Goal: Task Accomplishment & Management: Manage account settings

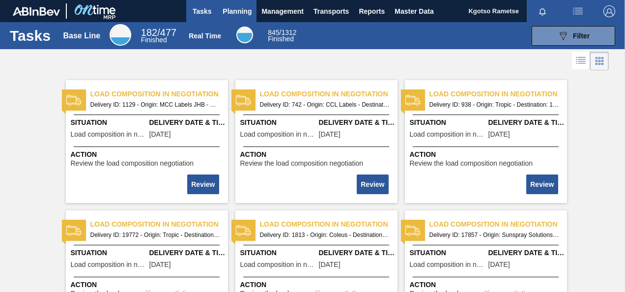
click at [233, 9] on span "Planning" at bounding box center [237, 11] width 29 height 12
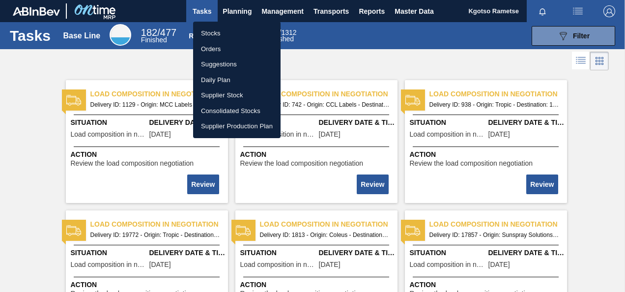
click at [225, 25] on ul "Stocks Orders Suggestions Daily Plan Supplier Stock Consolidated Stocks Supplie…" at bounding box center [236, 80] width 87 height 116
drag, startPoint x: 224, startPoint y: 28, endPoint x: 255, endPoint y: 49, distance: 37.2
click at [224, 28] on li "Stocks" at bounding box center [236, 34] width 87 height 16
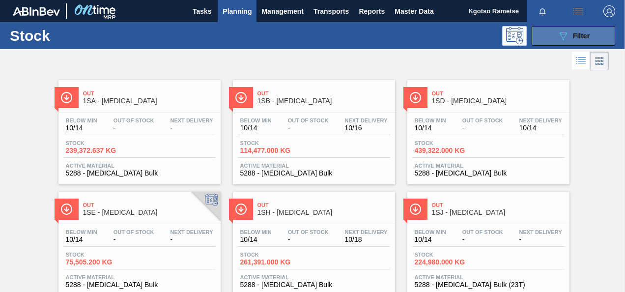
click at [573, 36] on span "Filter" at bounding box center [581, 36] width 17 height 8
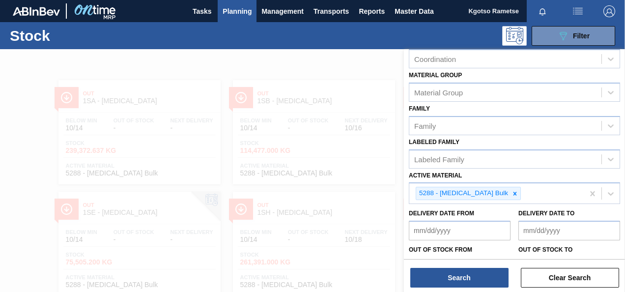
scroll to position [178, 0]
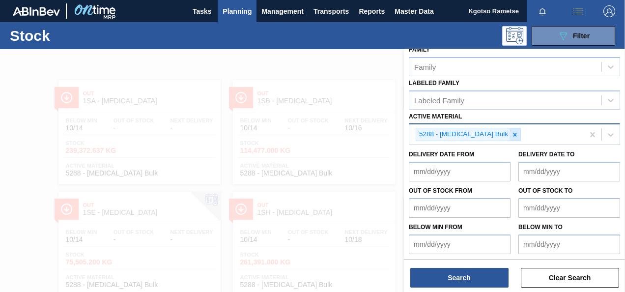
click at [509, 135] on div at bounding box center [514, 134] width 11 height 12
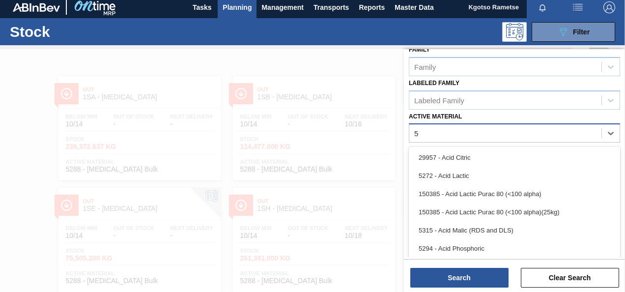
scroll to position [5, 0]
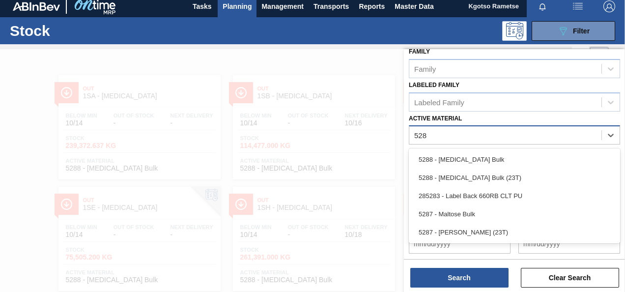
type Material "5288"
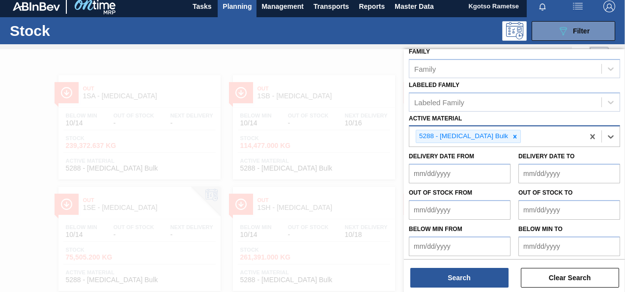
scroll to position [178, 0]
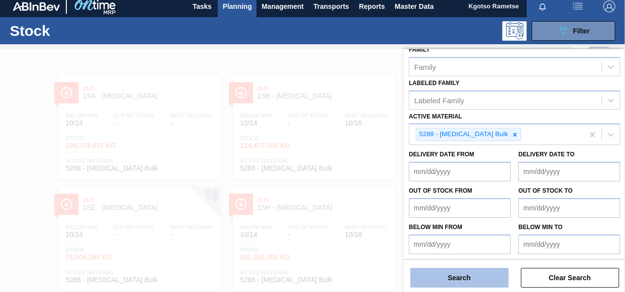
click at [470, 274] on button "Search" at bounding box center [459, 278] width 98 height 20
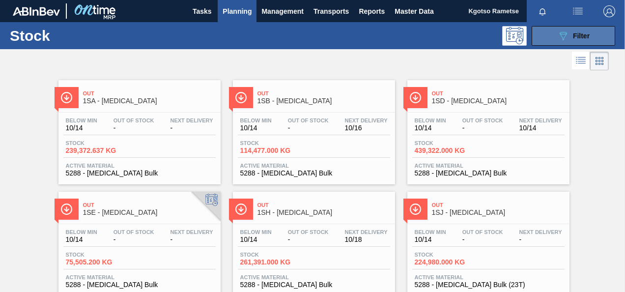
click at [554, 38] on button "089F7B8B-B2A5-4AFE-B5C0-19BA573D28AC Filter" at bounding box center [574, 36] width 84 height 20
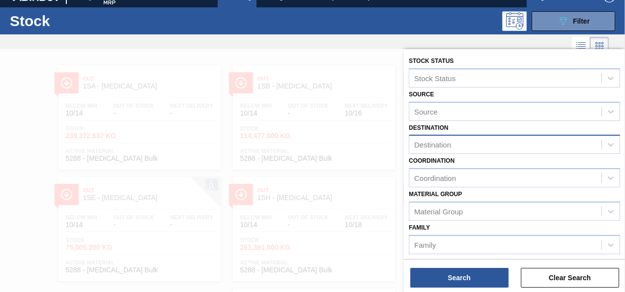
click at [439, 140] on div "Destination" at bounding box center [432, 144] width 37 height 8
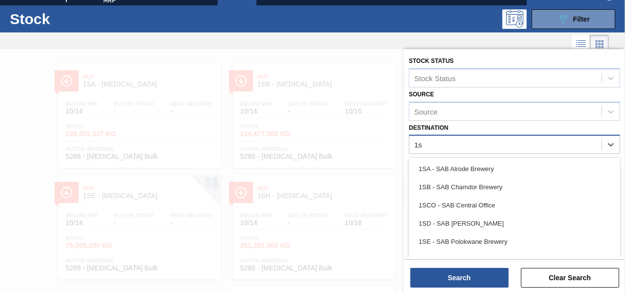
type input "1sd"
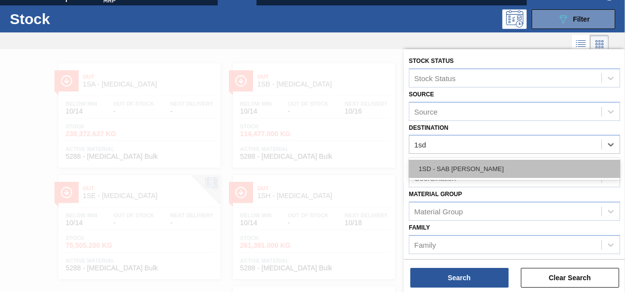
click at [443, 160] on div "1SD - SAB [PERSON_NAME]" at bounding box center [514, 169] width 211 height 18
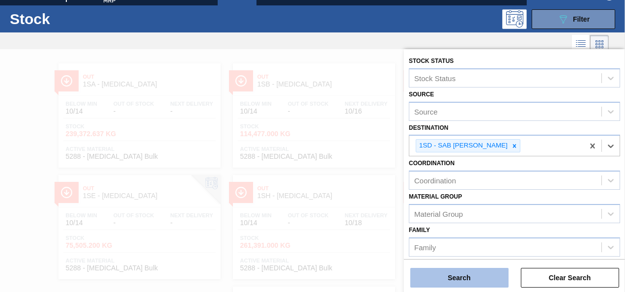
click at [455, 274] on button "Search" at bounding box center [459, 278] width 98 height 20
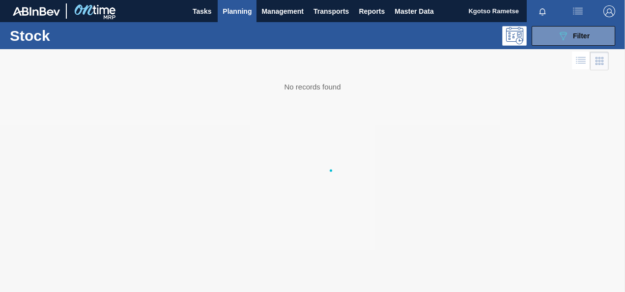
scroll to position [0, 0]
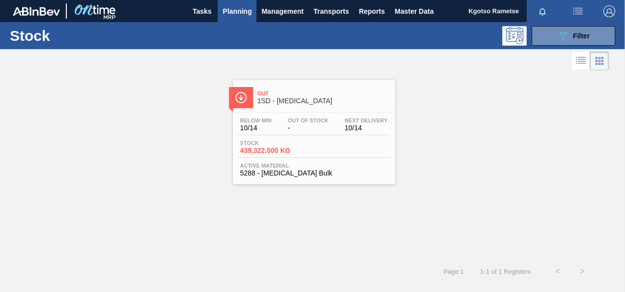
click at [339, 122] on div "Below Min 10/14 Out Of Stock - Next Delivery 10/14" at bounding box center [314, 126] width 152 height 18
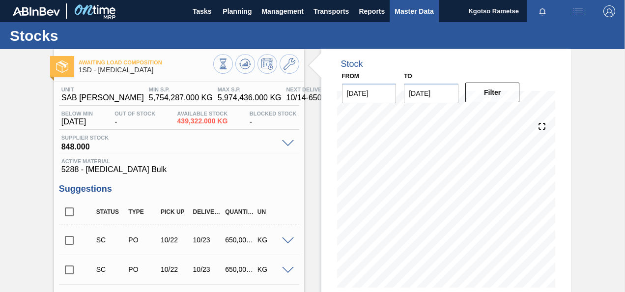
click at [416, 19] on button "Master Data" at bounding box center [414, 11] width 49 height 22
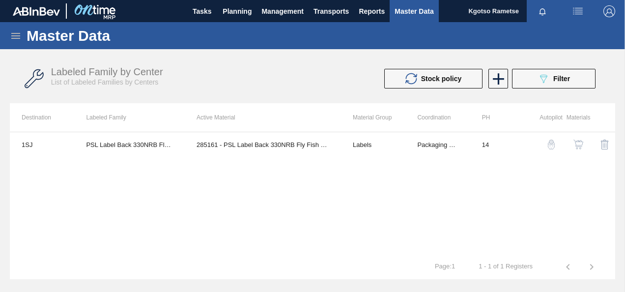
click at [13, 37] on icon at bounding box center [16, 36] width 12 height 12
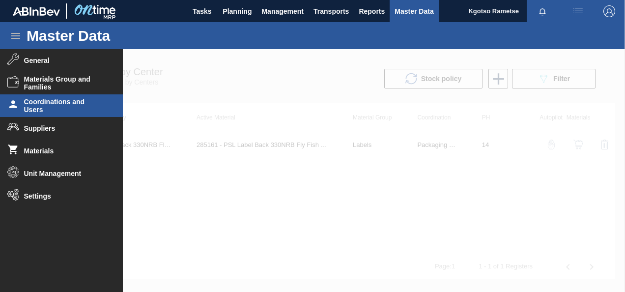
click at [67, 104] on span "Coordinations and Users" at bounding box center [64, 106] width 81 height 16
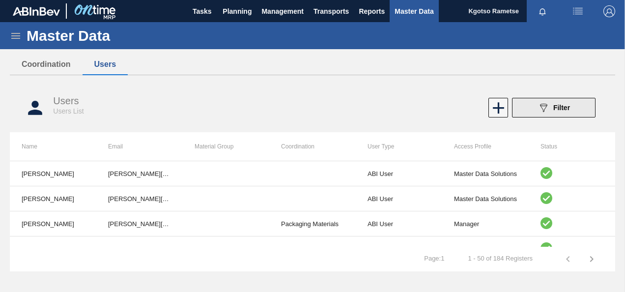
click at [534, 105] on button "089F7B8B-B2A5-4AFE-B5C0-19BA573D28AC Filter" at bounding box center [554, 108] width 84 height 20
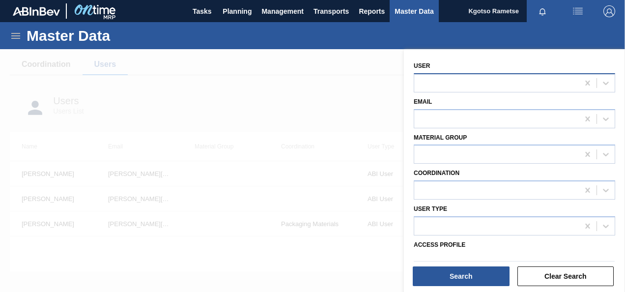
click at [449, 85] on div at bounding box center [496, 83] width 165 height 14
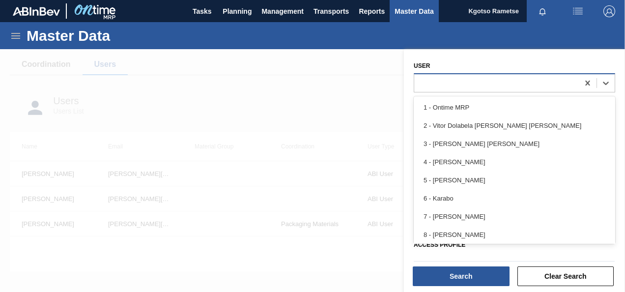
paste input "[EMAIL_ADDRESS][DOMAIN_NAME]"
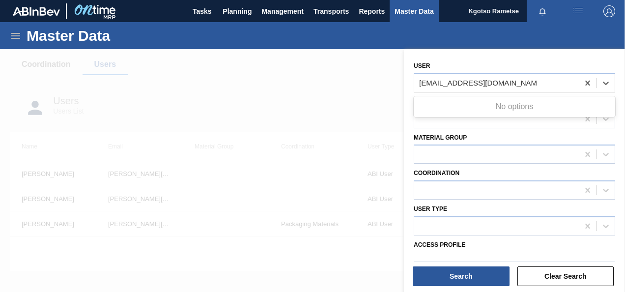
type input "[EMAIL_ADDRESS][DOMAIN_NAME]"
click at [380, 91] on div at bounding box center [312, 195] width 625 height 292
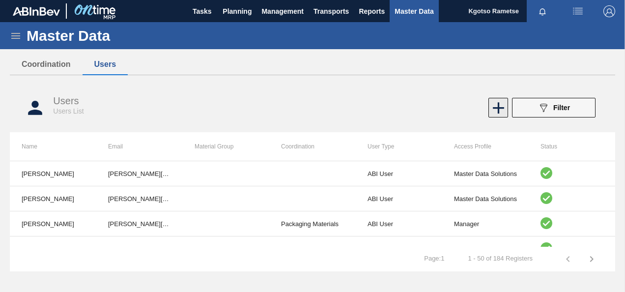
click at [490, 100] on icon at bounding box center [498, 107] width 19 height 19
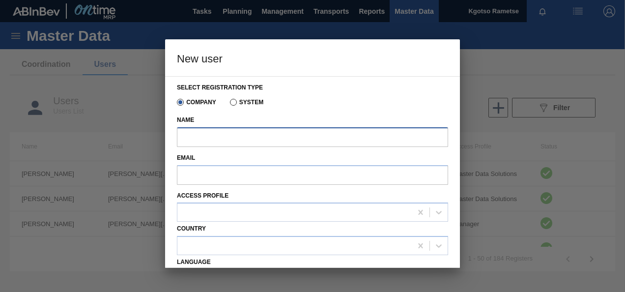
click at [225, 132] on input "Name" at bounding box center [312, 137] width 271 height 20
paste input "[EMAIL_ADDRESS][DOMAIN_NAME]"
drag, startPoint x: 302, startPoint y: 136, endPoint x: 108, endPoint y: 132, distance: 194.1
click at [108, 132] on div "New user Select registration type Company System Name Legomela.Moloto@za.ab-inb…" at bounding box center [312, 146] width 625 height 292
type input "[EMAIL_ADDRESS][DOMAIN_NAME]"
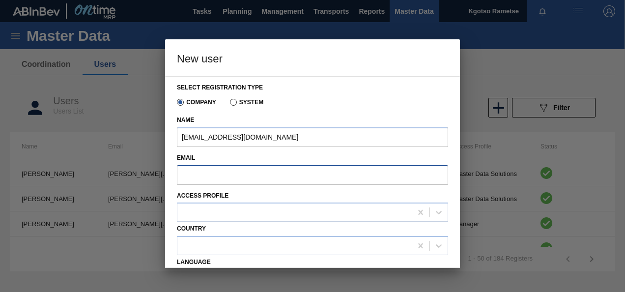
click at [187, 176] on input "Email" at bounding box center [312, 175] width 271 height 20
paste input "[EMAIL_ADDRESS][DOMAIN_NAME]"
type input "[EMAIL_ADDRESS][DOMAIN_NAME]"
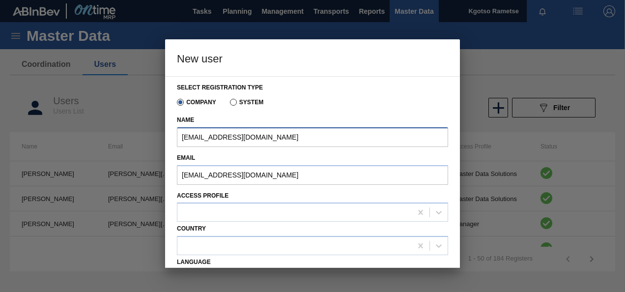
drag, startPoint x: 293, startPoint y: 133, endPoint x: 146, endPoint y: 138, distance: 147.0
click at [146, 138] on div "New user Select registration type Company System Name Legomela.Moloto@za.ab-inb…" at bounding box center [312, 146] width 625 height 292
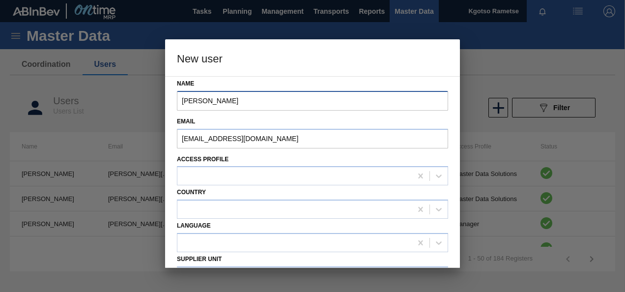
scroll to position [98, 0]
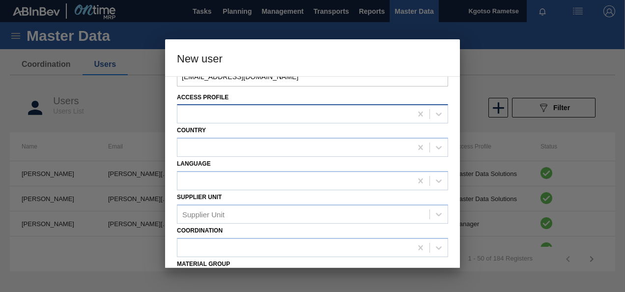
type input "Frieda Moloto"
click at [223, 112] on div at bounding box center [294, 114] width 234 height 14
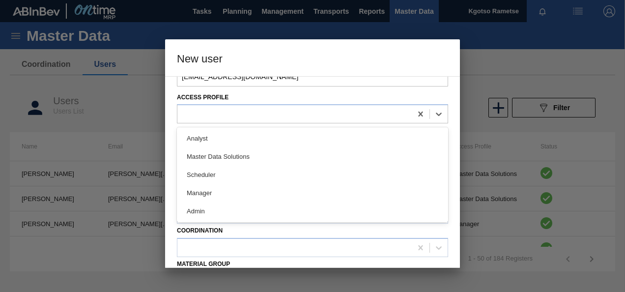
click at [219, 138] on div "Analyst" at bounding box center [312, 138] width 271 height 18
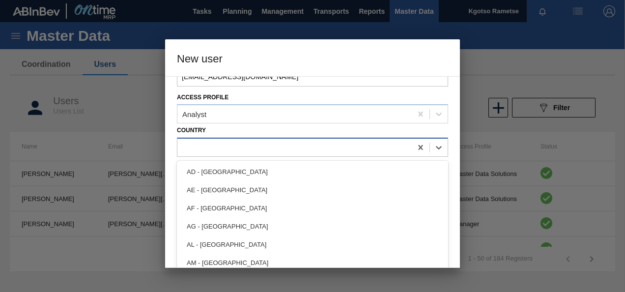
click at [215, 153] on div at bounding box center [294, 147] width 234 height 14
type input "s"
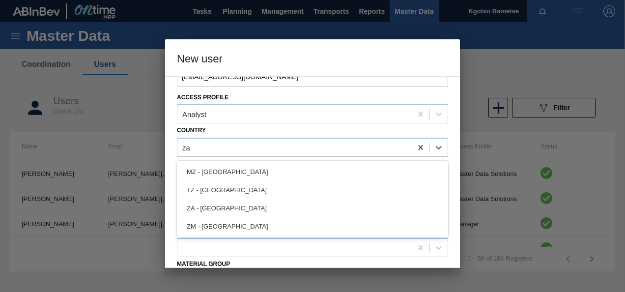
type input "z"
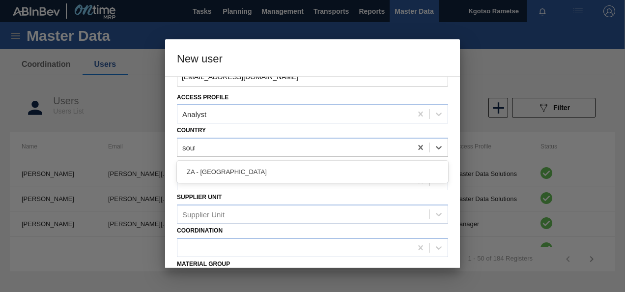
type input "south"
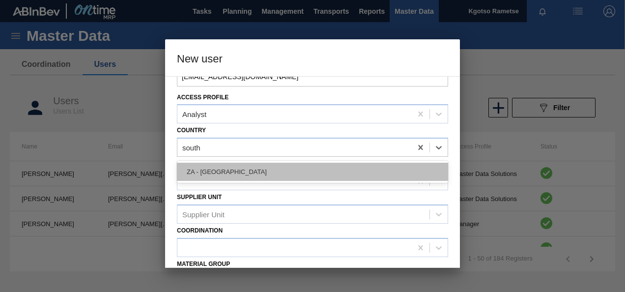
click at [231, 165] on div "ZA - [GEOGRAPHIC_DATA]" at bounding box center [312, 172] width 271 height 18
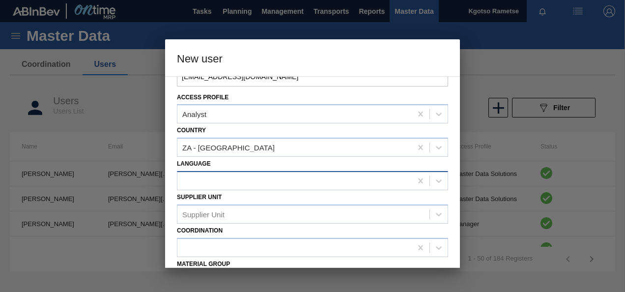
click at [227, 190] on div "Supplier Unit Supplier Unit" at bounding box center [312, 206] width 271 height 33
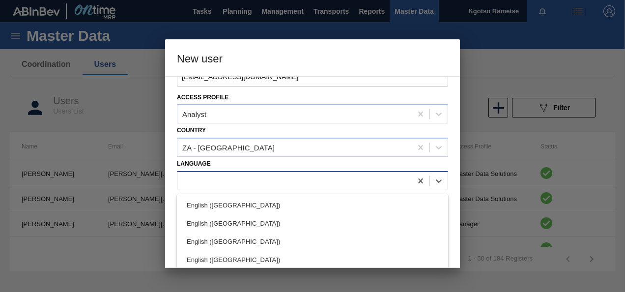
click at [227, 183] on div at bounding box center [294, 180] width 234 height 14
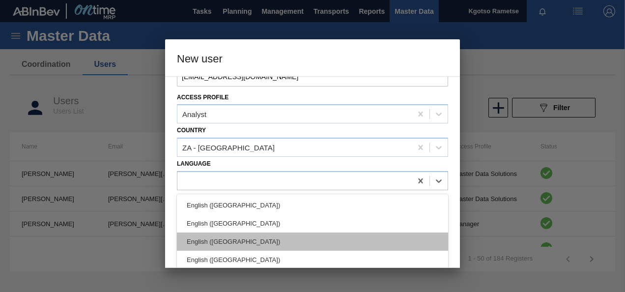
click at [239, 242] on div "English ([GEOGRAPHIC_DATA])" at bounding box center [312, 241] width 271 height 18
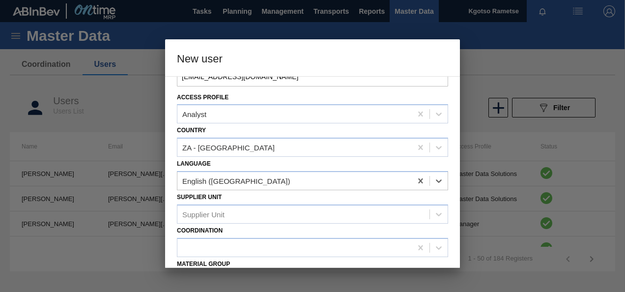
scroll to position [186, 0]
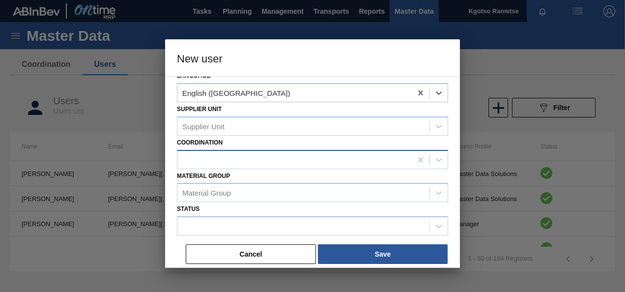
click at [211, 161] on div at bounding box center [294, 159] width 234 height 14
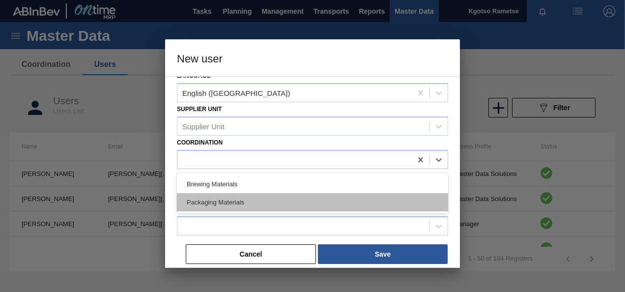
click at [202, 193] on div "Packaging Materials" at bounding box center [312, 202] width 271 height 18
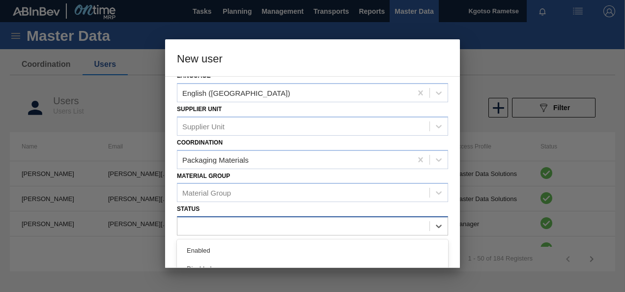
click at [210, 225] on div at bounding box center [303, 226] width 252 height 14
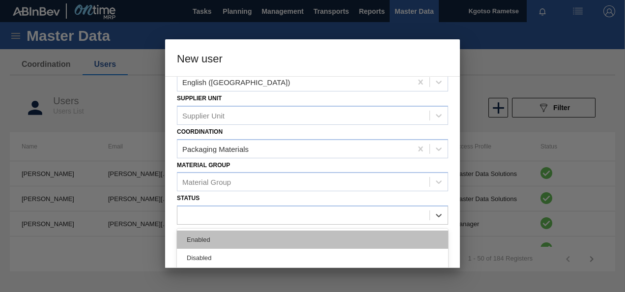
click at [205, 237] on div "Enabled" at bounding box center [312, 239] width 271 height 18
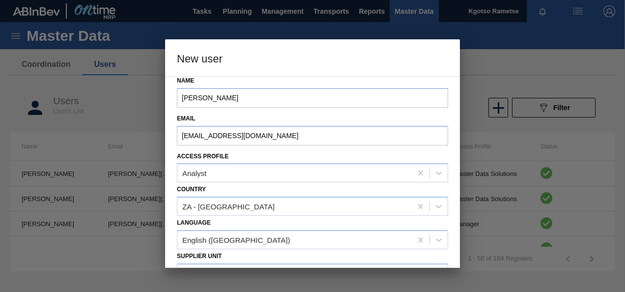
scroll to position [138, 0]
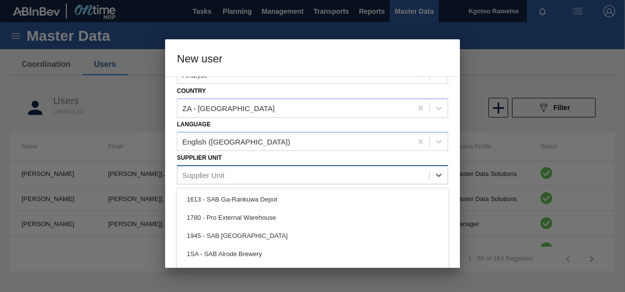
click at [216, 181] on div "Supplier Unit" at bounding box center [303, 175] width 252 height 14
type Unit "1se"
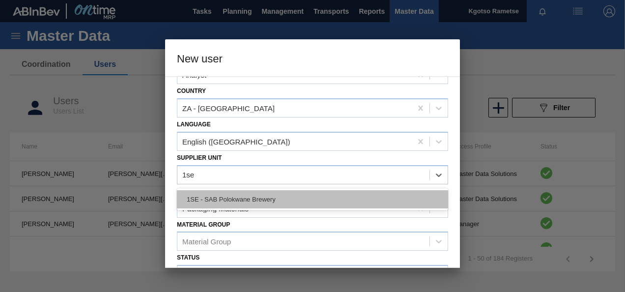
click at [219, 198] on div "1SE - SAB Polokwane Brewery" at bounding box center [312, 199] width 271 height 18
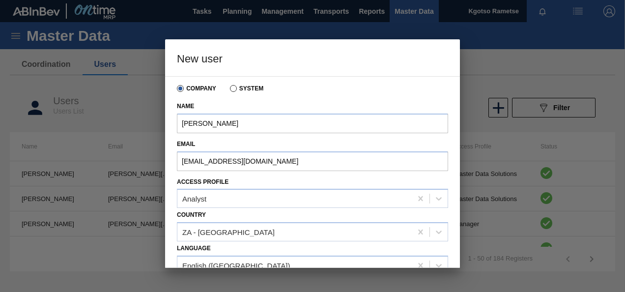
scroll to position [189, 0]
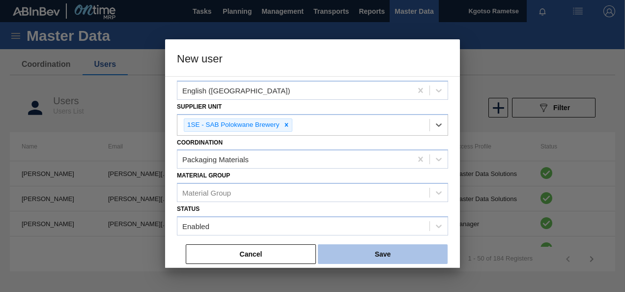
click at [367, 256] on button "Save" at bounding box center [383, 254] width 130 height 20
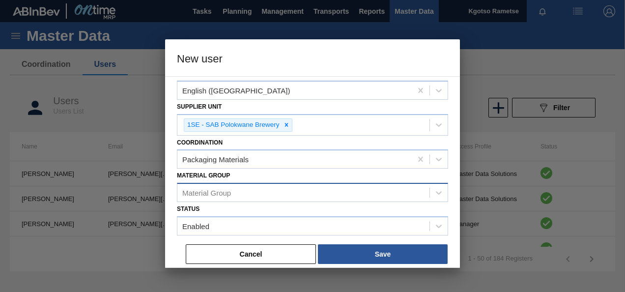
click at [238, 194] on div "Material Group" at bounding box center [303, 193] width 252 height 14
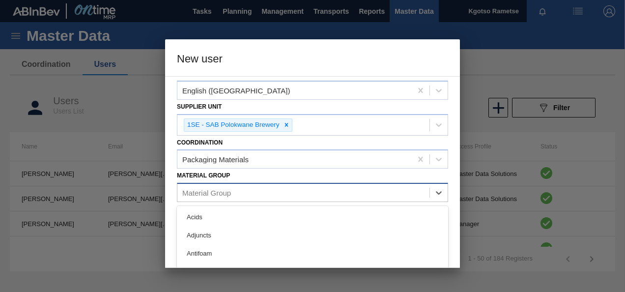
click at [237, 193] on div "Material Group" at bounding box center [303, 193] width 252 height 14
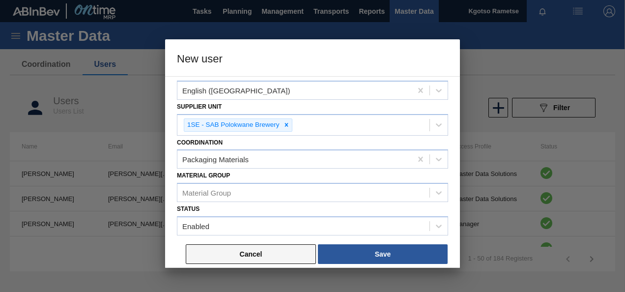
click at [240, 247] on button "Cancel" at bounding box center [251, 254] width 130 height 20
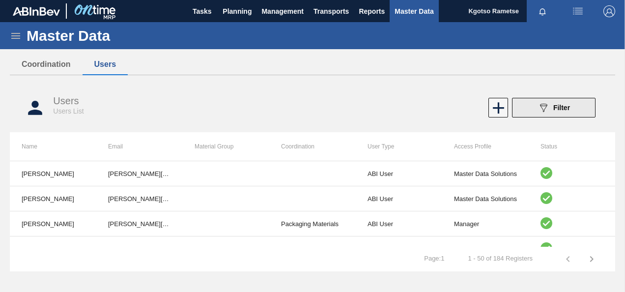
click at [526, 104] on button "089F7B8B-B2A5-4AFE-B5C0-19BA573D28AC Filter" at bounding box center [554, 108] width 84 height 20
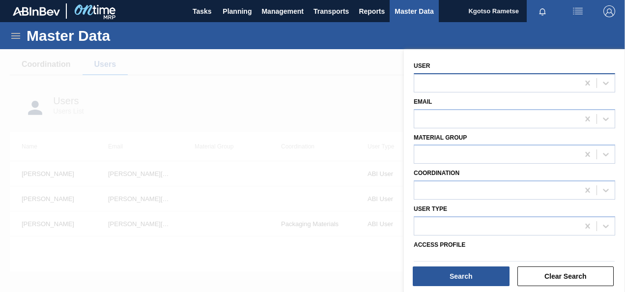
click at [437, 88] on div at bounding box center [496, 83] width 165 height 14
click at [457, 66] on div "User" at bounding box center [514, 75] width 201 height 33
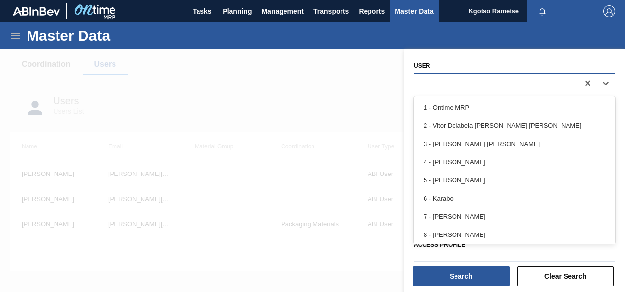
click at [451, 74] on div at bounding box center [514, 82] width 201 height 19
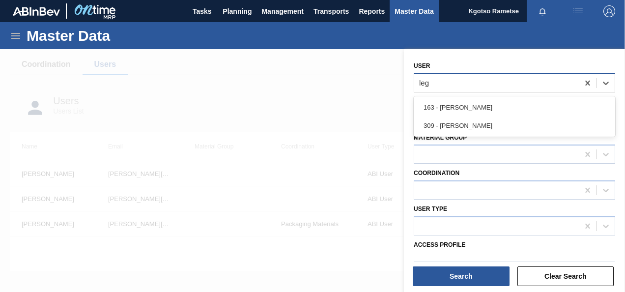
type input "lego"
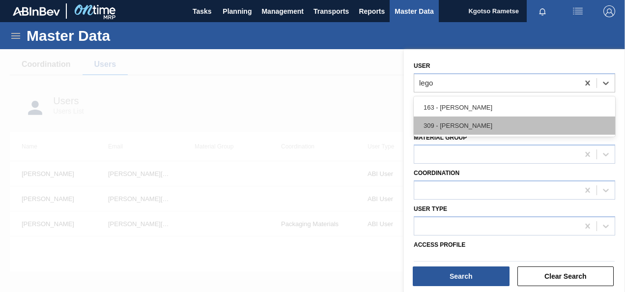
click at [506, 126] on div "309 - [PERSON_NAME]" at bounding box center [514, 125] width 201 height 18
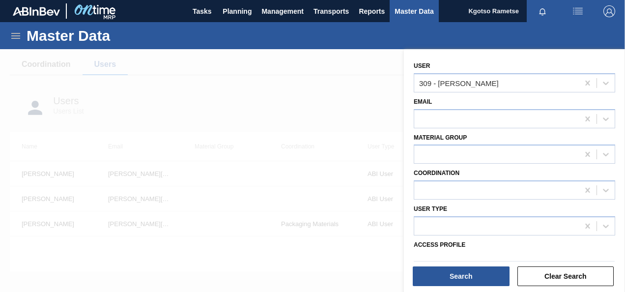
click at [489, 265] on div at bounding box center [514, 261] width 209 height 8
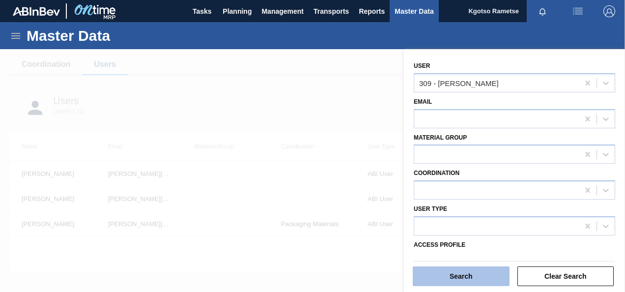
click at [489, 268] on button "Search" at bounding box center [461, 276] width 97 height 20
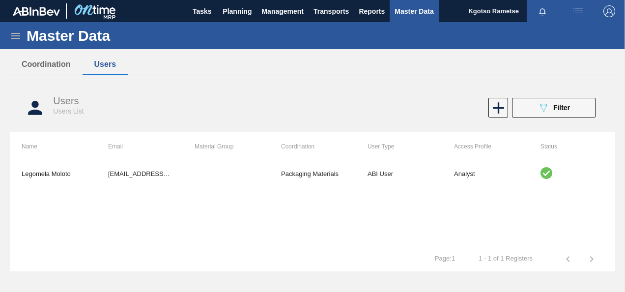
click at [379, 108] on div "089F7B8B-B2A5-4AFE-B5C0-19BA573D28AC Filter" at bounding box center [461, 108] width 277 height 20
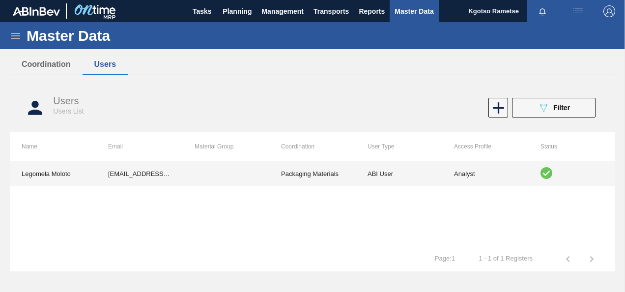
click at [231, 175] on td at bounding box center [226, 173] width 86 height 25
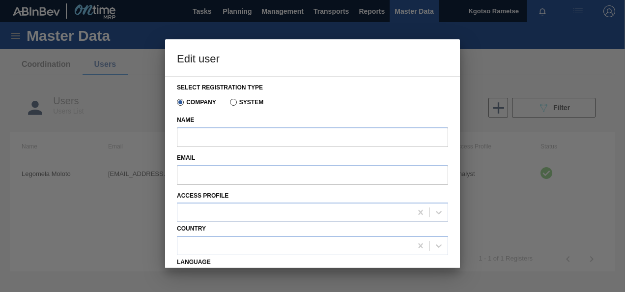
type input "Legomela Moloto"
type input "[EMAIL_ADDRESS][DOMAIN_NAME]"
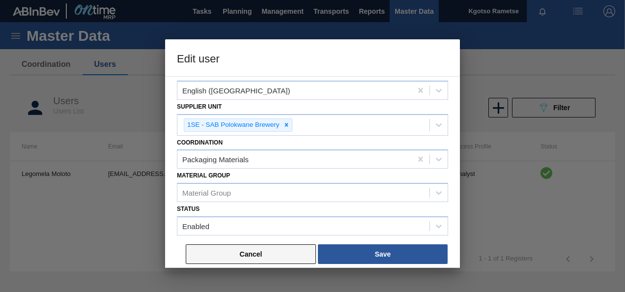
click at [276, 251] on button "Cancel" at bounding box center [251, 254] width 130 height 20
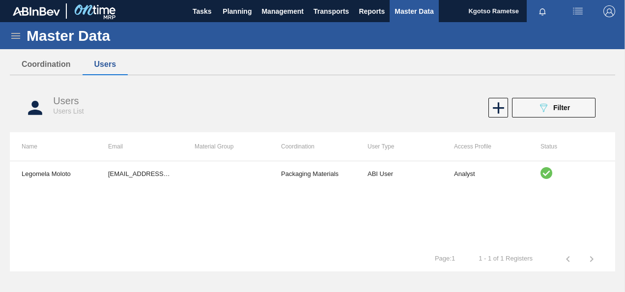
click at [294, 65] on div "Coordination Users" at bounding box center [312, 64] width 605 height 21
click at [561, 100] on button "089F7B8B-B2A5-4AFE-B5C0-19BA573D28AC Filter" at bounding box center [554, 108] width 84 height 20
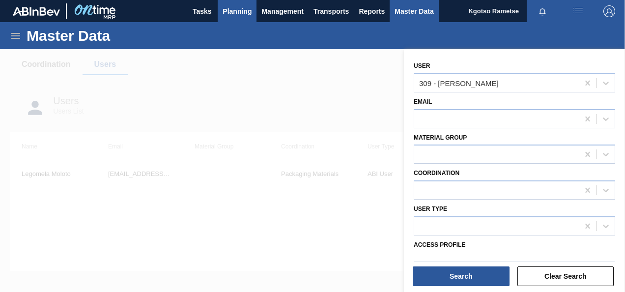
click at [243, 13] on span "Planning" at bounding box center [237, 11] width 29 height 12
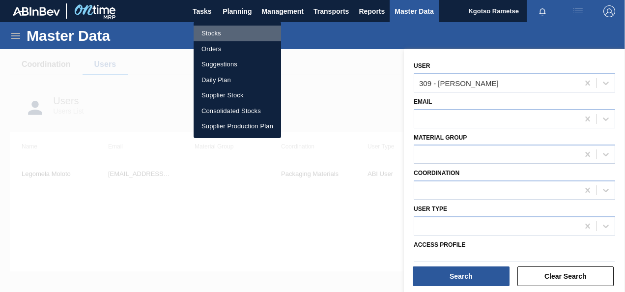
click at [225, 33] on li "Stocks" at bounding box center [237, 34] width 87 height 16
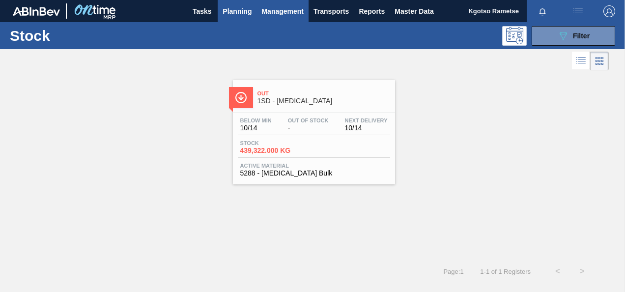
click at [271, 9] on span "Management" at bounding box center [282, 11] width 42 height 12
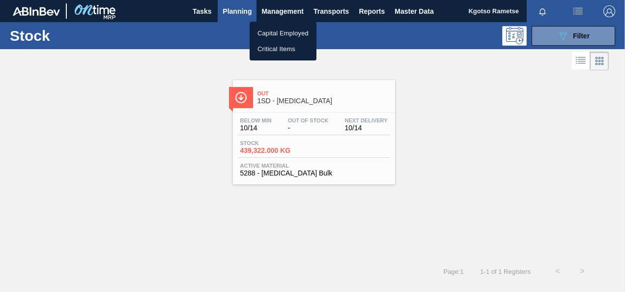
click at [231, 13] on div at bounding box center [312, 146] width 625 height 292
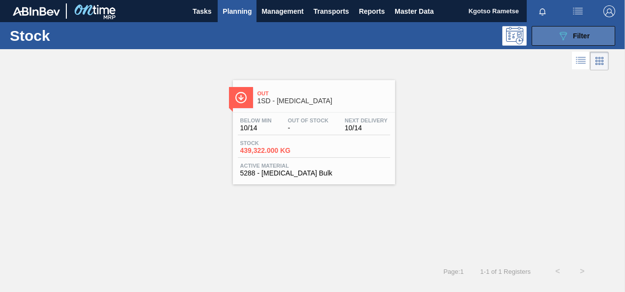
click at [573, 33] on span "Filter" at bounding box center [581, 36] width 17 height 8
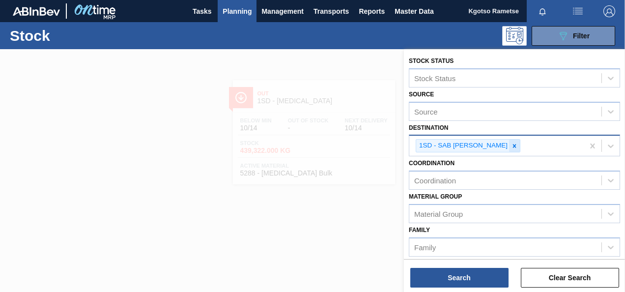
click at [511, 145] on icon at bounding box center [514, 145] width 7 height 7
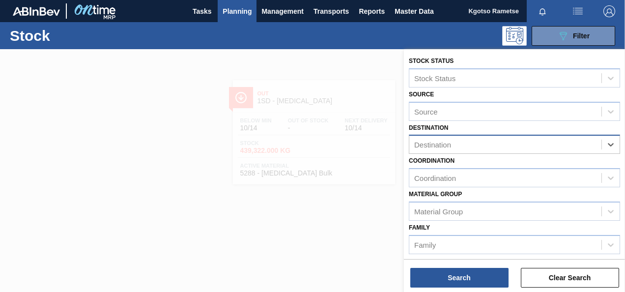
drag, startPoint x: 290, startPoint y: 64, endPoint x: 282, endPoint y: 55, distance: 11.9
click at [288, 57] on div at bounding box center [312, 195] width 625 height 292
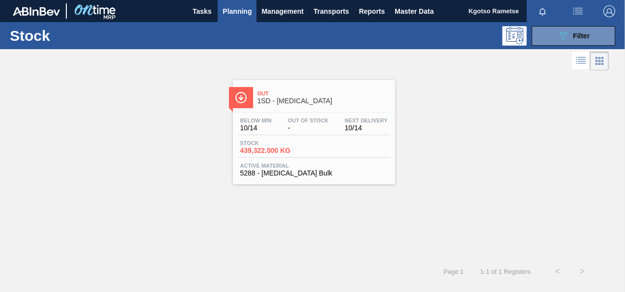
click at [226, 4] on button "Planning" at bounding box center [237, 11] width 39 height 22
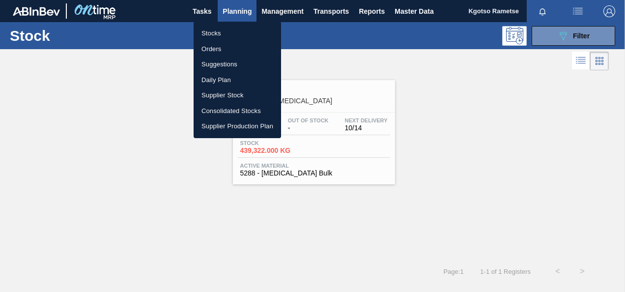
drag, startPoint x: 212, startPoint y: 47, endPoint x: 229, endPoint y: 49, distance: 17.3
click at [212, 47] on li "Orders" at bounding box center [237, 49] width 87 height 16
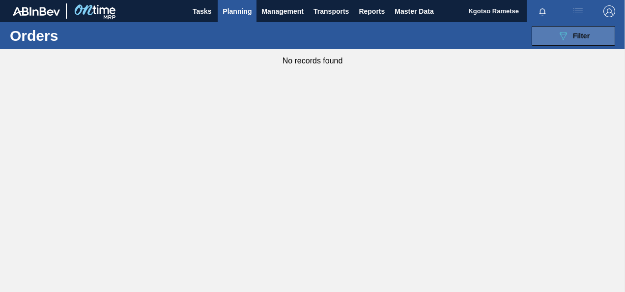
click at [574, 41] on button "089F7B8B-B2A5-4AFE-B5C0-19BA573D28AC Filter" at bounding box center [574, 36] width 84 height 20
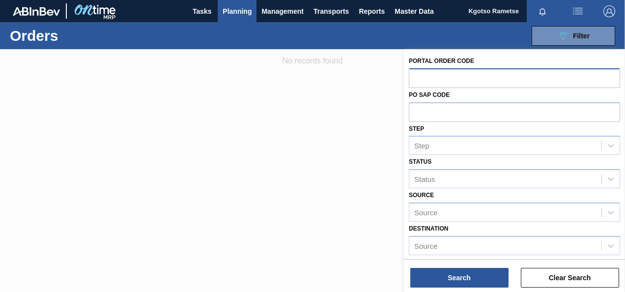
click at [465, 87] on div at bounding box center [514, 78] width 211 height 20
click at [459, 78] on input "text" at bounding box center [514, 77] width 211 height 19
type input "32527"
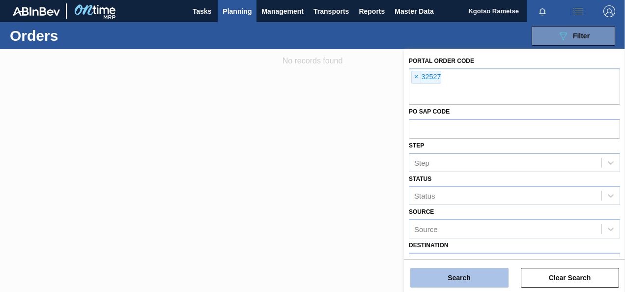
click at [491, 275] on button "Search" at bounding box center [459, 278] width 98 height 20
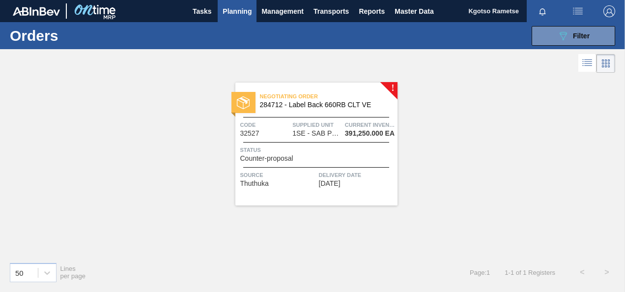
click at [303, 105] on span "284712 - Label Back 660RB CLT VE" at bounding box center [325, 104] width 130 height 7
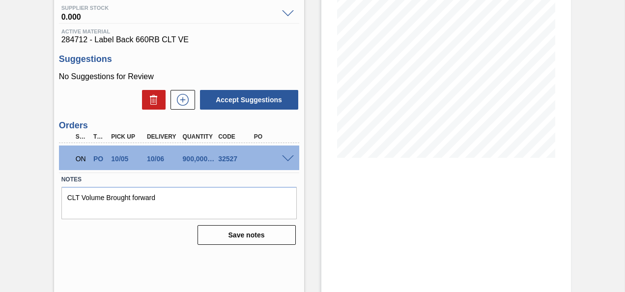
scroll to position [131, 0]
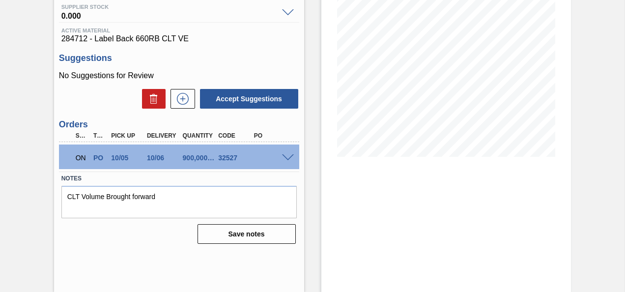
click at [286, 160] on span at bounding box center [288, 157] width 12 height 7
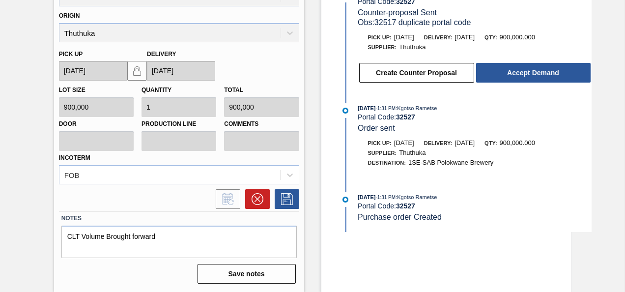
scroll to position [231, 0]
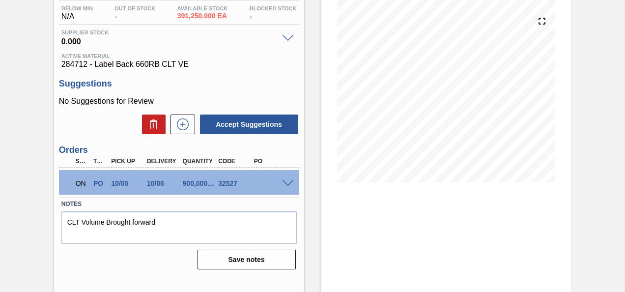
scroll to position [131, 0]
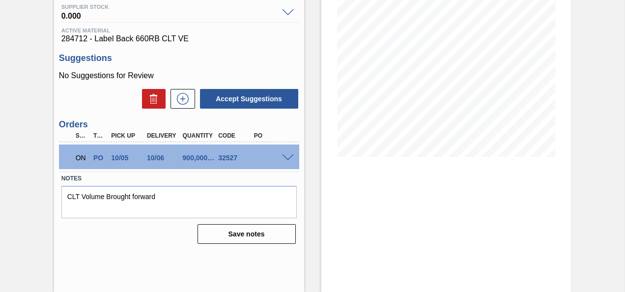
click at [283, 157] on span at bounding box center [288, 157] width 12 height 7
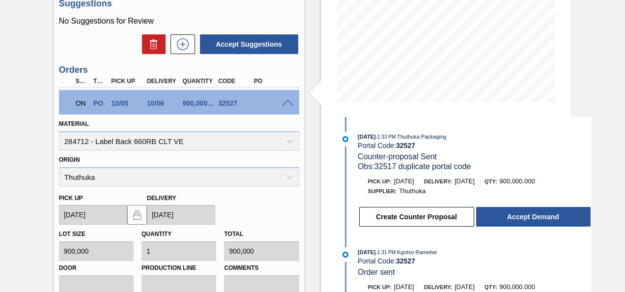
scroll to position [182, 0]
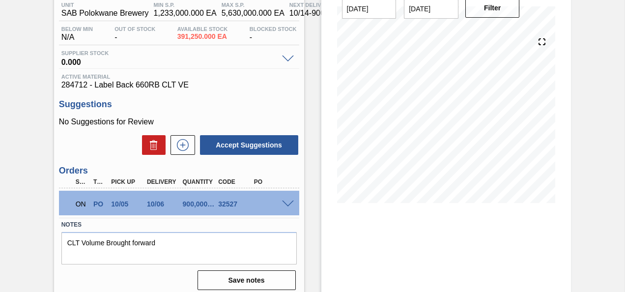
scroll to position [131, 0]
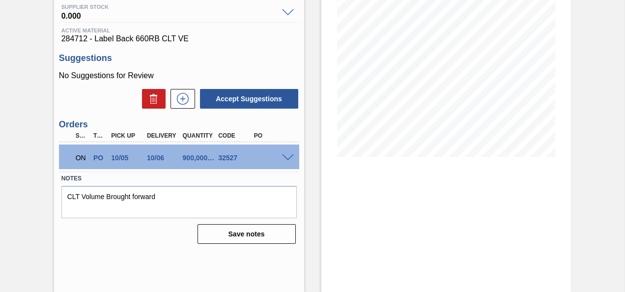
click at [282, 157] on span at bounding box center [288, 157] width 12 height 7
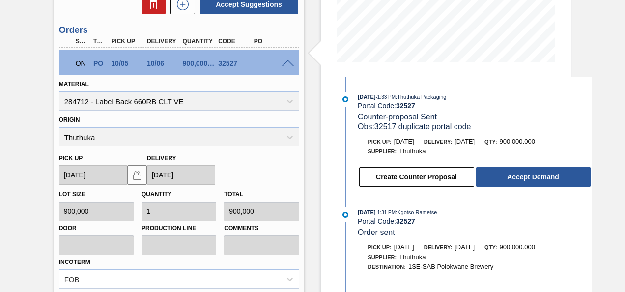
scroll to position [229, 0]
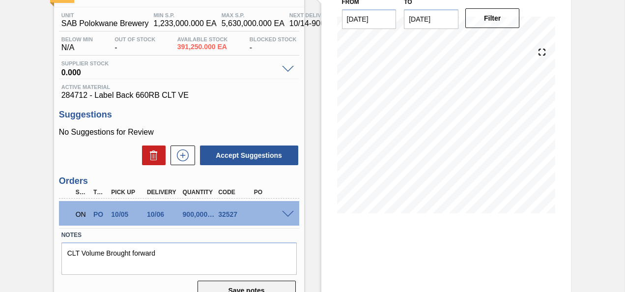
scroll to position [131, 0]
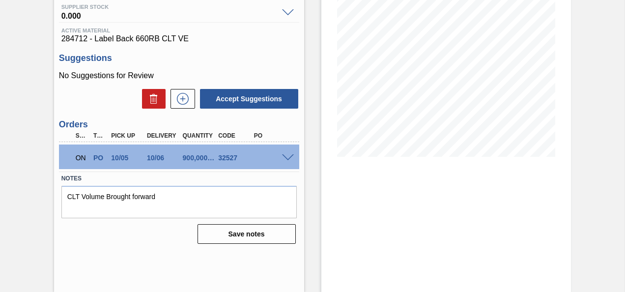
click at [287, 160] on span at bounding box center [288, 157] width 12 height 7
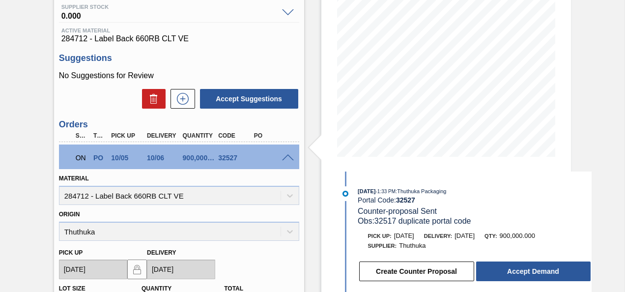
click at [287, 158] on span at bounding box center [288, 157] width 12 height 7
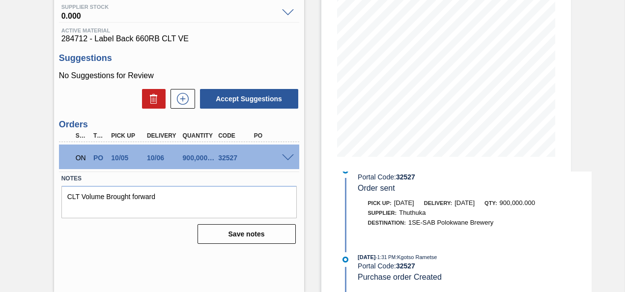
scroll to position [0, 0]
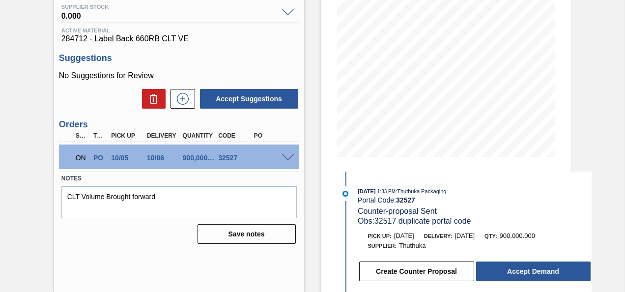
click at [286, 157] on span at bounding box center [288, 157] width 12 height 7
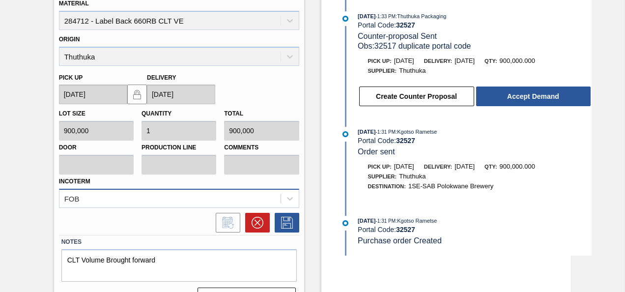
scroll to position [330, 0]
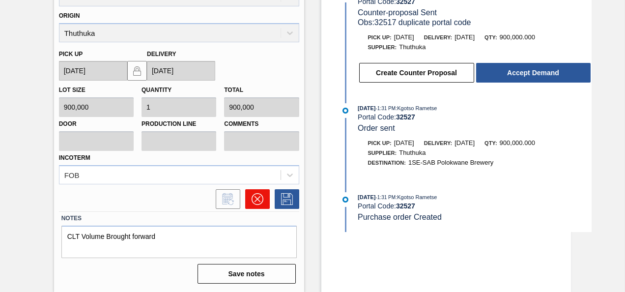
click at [252, 198] on icon at bounding box center [258, 199] width 12 height 12
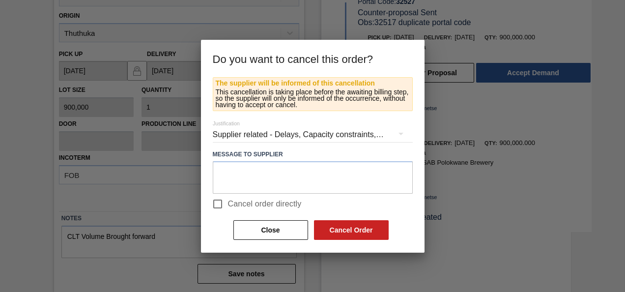
click at [220, 208] on input "Cancel order directly" at bounding box center [217, 204] width 21 height 21
checkbox input "true"
click at [361, 226] on button "Cancel Order" at bounding box center [351, 230] width 75 height 20
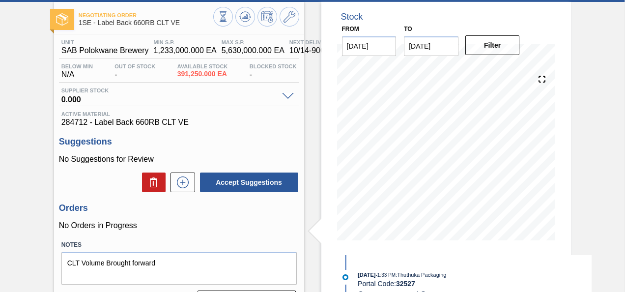
scroll to position [0, 0]
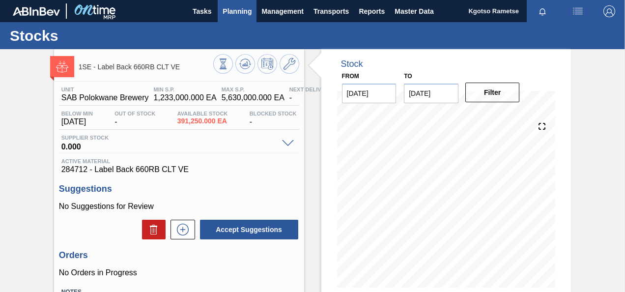
click at [236, 15] on span "Planning" at bounding box center [237, 11] width 29 height 12
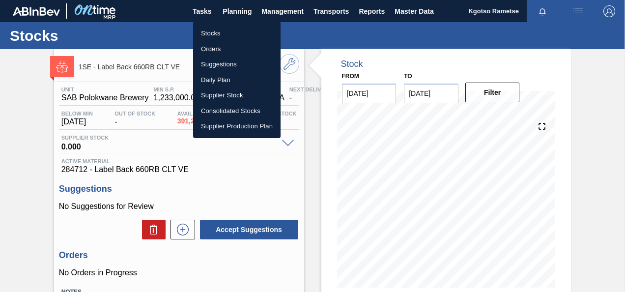
drag, startPoint x: 210, startPoint y: 31, endPoint x: 199, endPoint y: 48, distance: 19.5
click at [210, 31] on li "Stocks" at bounding box center [236, 34] width 87 height 16
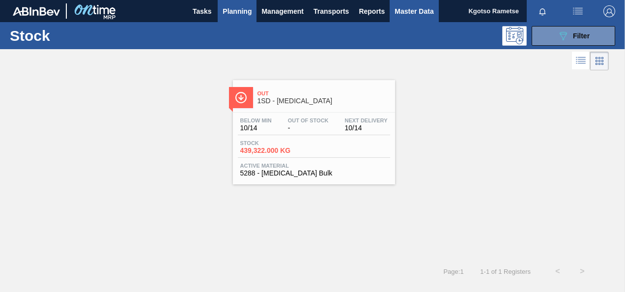
click at [402, 10] on span "Master Data" at bounding box center [413, 11] width 39 height 12
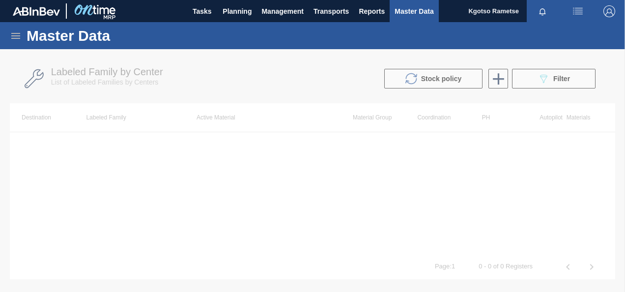
click at [12, 40] on icon at bounding box center [16, 36] width 12 height 12
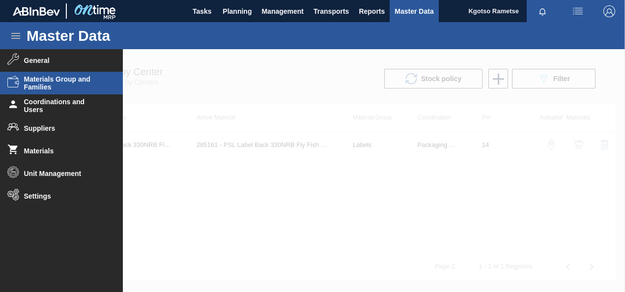
click at [53, 84] on span "Materials Group and Families" at bounding box center [64, 83] width 81 height 16
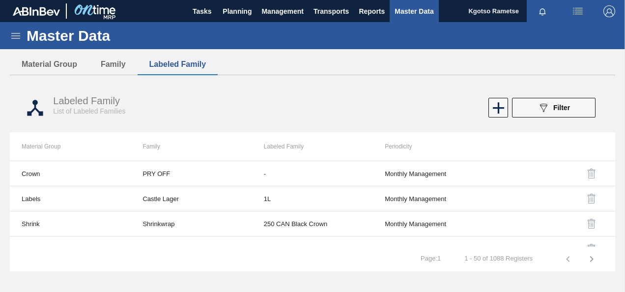
click at [20, 36] on icon at bounding box center [16, 36] width 12 height 12
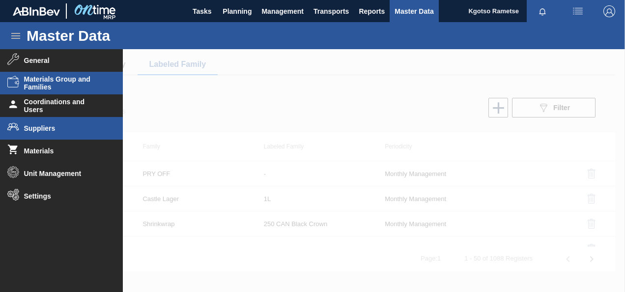
click at [55, 136] on li "Suppliers" at bounding box center [61, 128] width 123 height 23
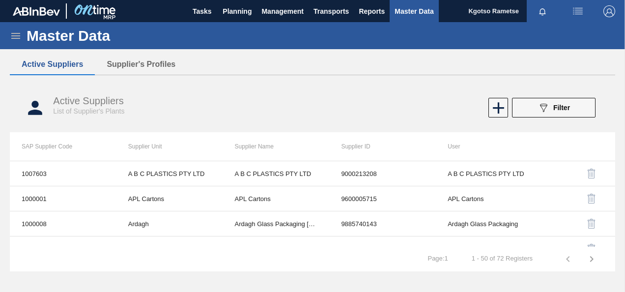
click at [18, 33] on icon at bounding box center [15, 36] width 9 height 6
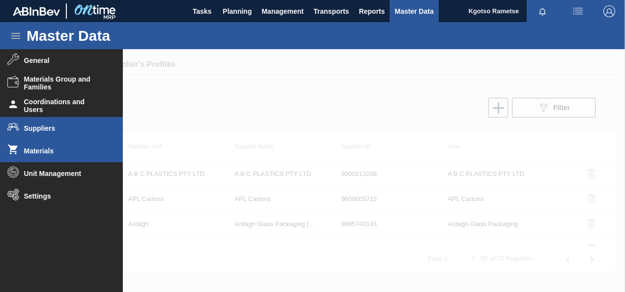
click at [32, 153] on span "Materials" at bounding box center [64, 151] width 81 height 8
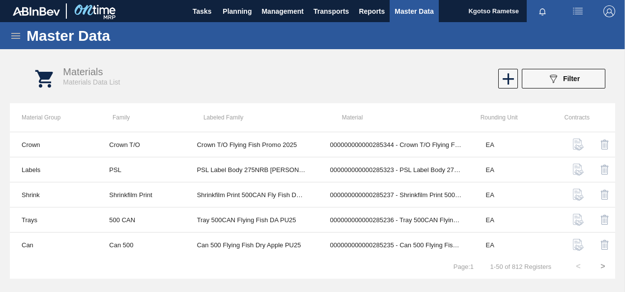
click at [17, 39] on icon at bounding box center [16, 36] width 12 height 12
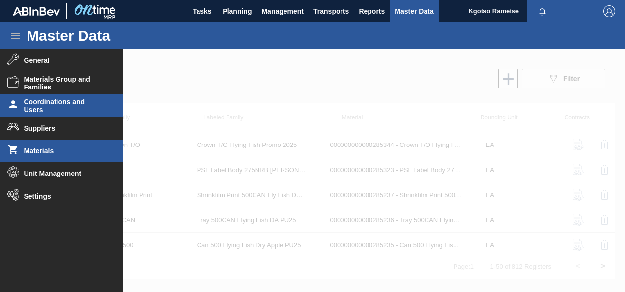
click at [40, 111] on span "Coordinations and Users" at bounding box center [64, 106] width 81 height 16
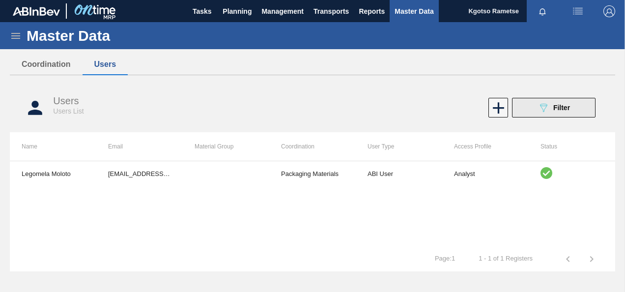
click at [533, 107] on button "089F7B8B-B2A5-4AFE-B5C0-19BA573D28AC Filter" at bounding box center [554, 108] width 84 height 20
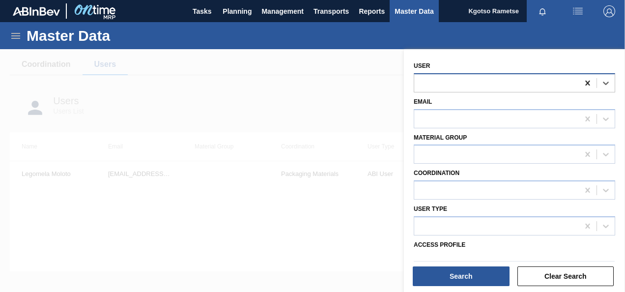
click at [585, 84] on icon at bounding box center [588, 83] width 10 height 10
paste input "[EMAIL_ADDRESS][DOMAIN_NAME]"
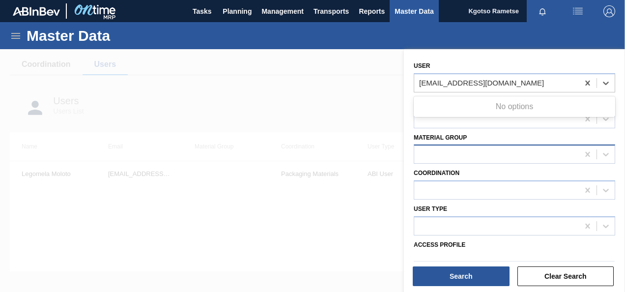
type input "[EMAIL_ADDRESS][DOMAIN_NAME]"
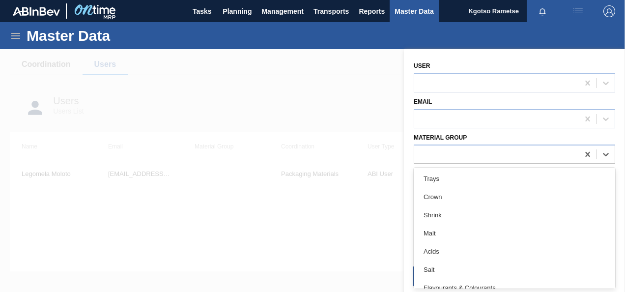
drag, startPoint x: 456, startPoint y: 144, endPoint x: 447, endPoint y: 138, distance: 10.9
click at [453, 143] on div "Material Group option Trays focused, 1 of 15. 15 results available. Use Up and …" at bounding box center [514, 147] width 201 height 33
click at [443, 121] on div at bounding box center [496, 119] width 165 height 14
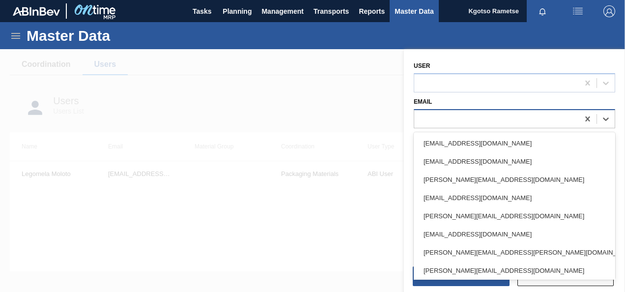
paste input "[EMAIL_ADDRESS][DOMAIN_NAME]"
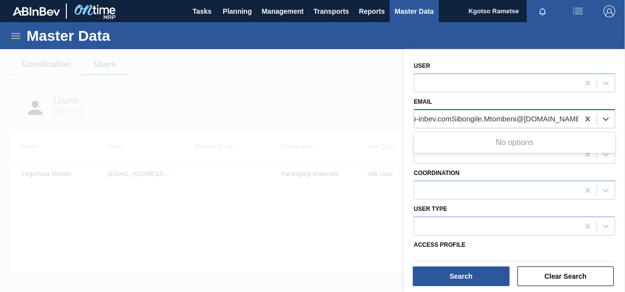
type input "[EMAIL_ADDRESS][DOMAIN_NAME]"
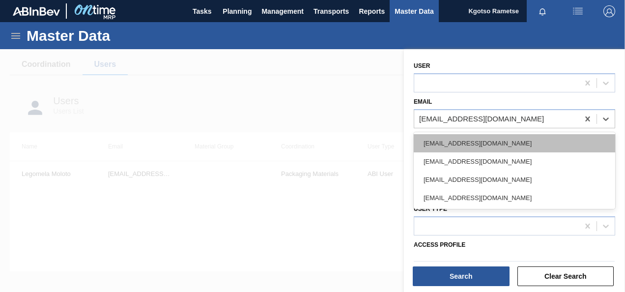
click at [447, 140] on div "[EMAIL_ADDRESS][DOMAIN_NAME]" at bounding box center [514, 143] width 201 height 18
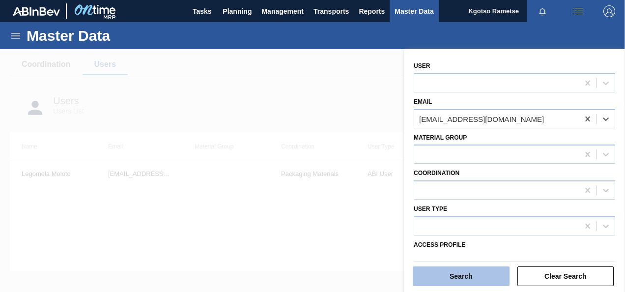
click at [457, 269] on button "Search" at bounding box center [461, 276] width 97 height 20
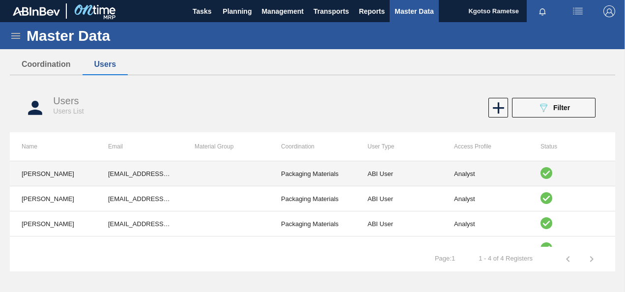
click at [307, 177] on td "Packaging Materials" at bounding box center [312, 173] width 86 height 25
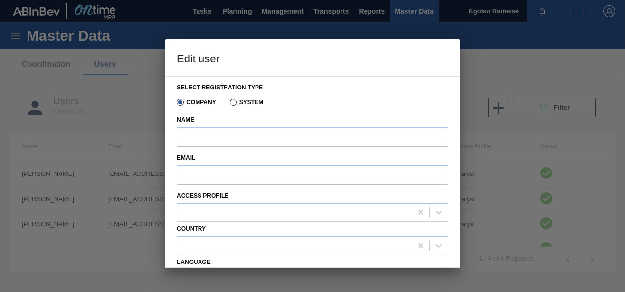
type input "[PERSON_NAME]"
type input "[EMAIL_ADDRESS][DOMAIN_NAME]"
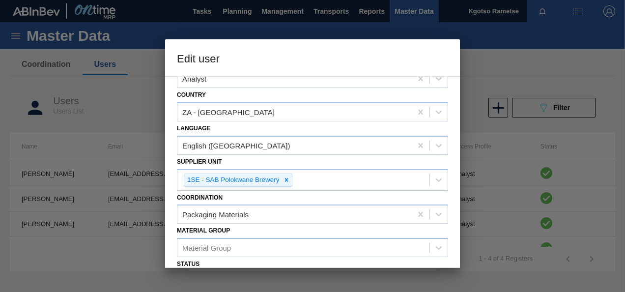
scroll to position [189, 0]
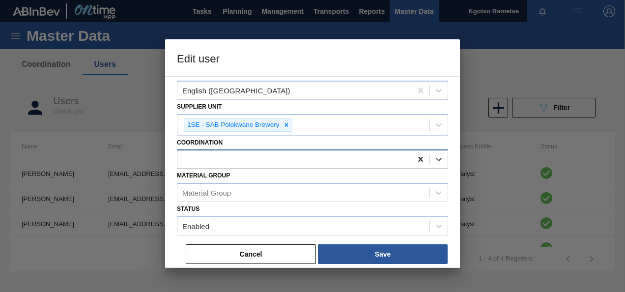
click at [419, 158] on icon at bounding box center [420, 159] width 4 height 5
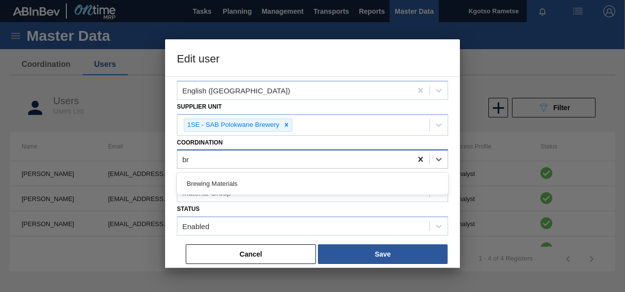
type input "bre"
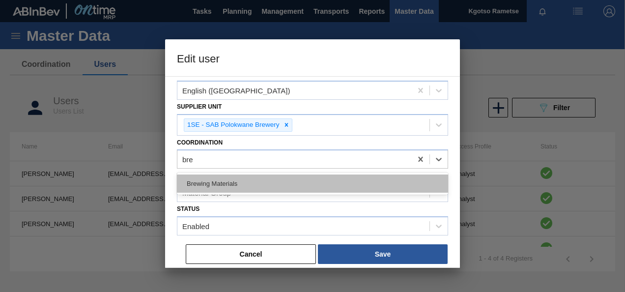
click at [362, 178] on div "Brewing Materials" at bounding box center [312, 183] width 271 height 18
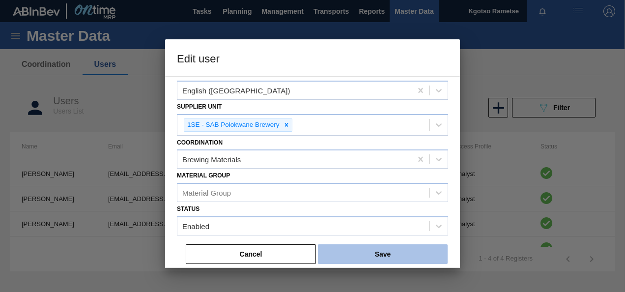
click at [343, 251] on button "Save" at bounding box center [383, 254] width 130 height 20
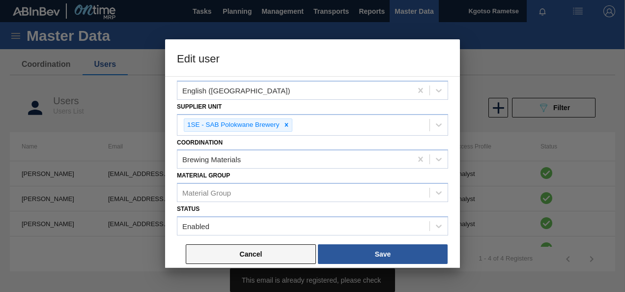
click at [254, 250] on button "Cancel" at bounding box center [251, 254] width 130 height 20
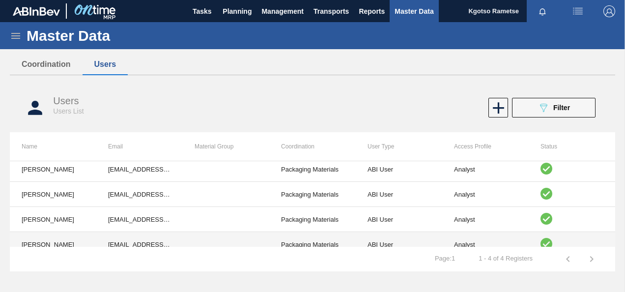
scroll to position [0, 0]
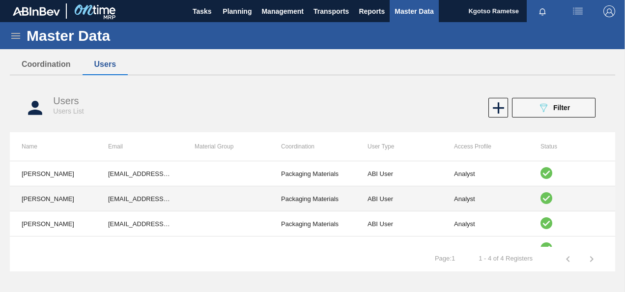
click at [292, 197] on td "Packaging Materials" at bounding box center [312, 198] width 86 height 25
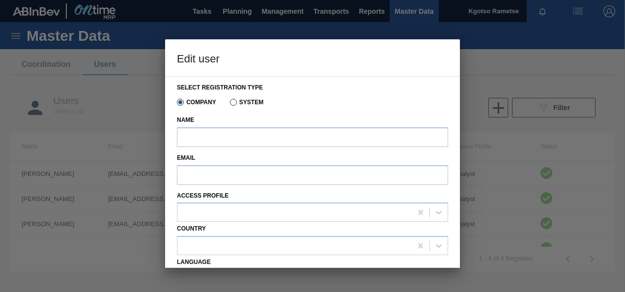
type input "[PERSON_NAME]"
type input "[EMAIL_ADDRESS][DOMAIN_NAME]"
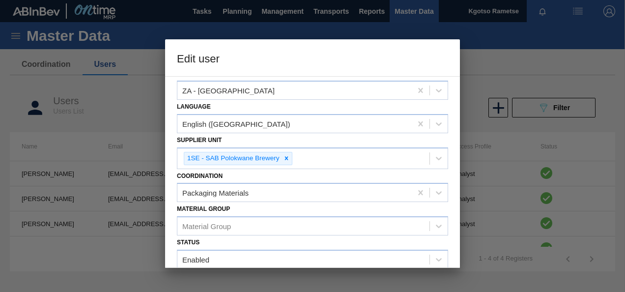
scroll to position [189, 0]
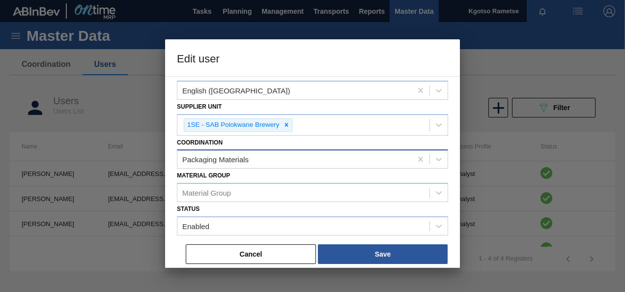
click at [237, 160] on div "Packaging Materials" at bounding box center [215, 159] width 66 height 8
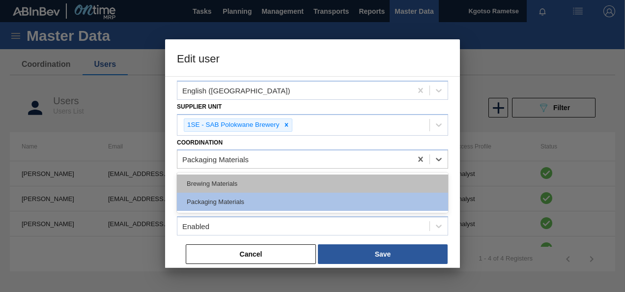
click at [226, 183] on div "Brewing Materials" at bounding box center [312, 183] width 271 height 18
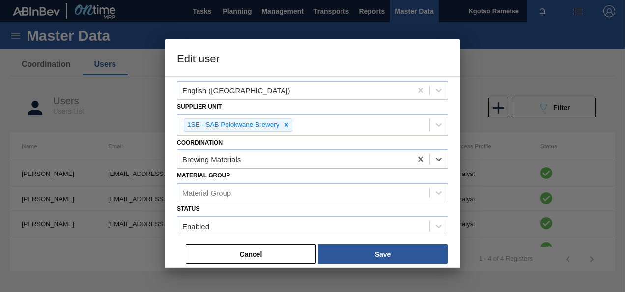
click at [312, 244] on button "Cancel" at bounding box center [251, 254] width 130 height 20
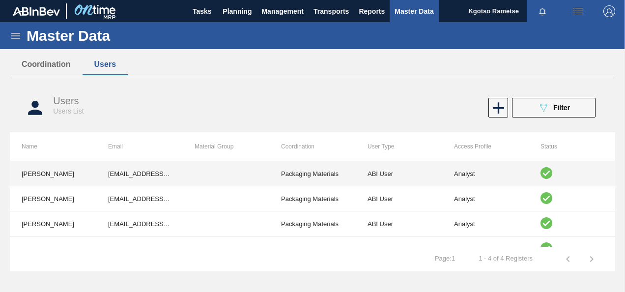
click at [293, 163] on td "Packaging Materials" at bounding box center [312, 173] width 86 height 25
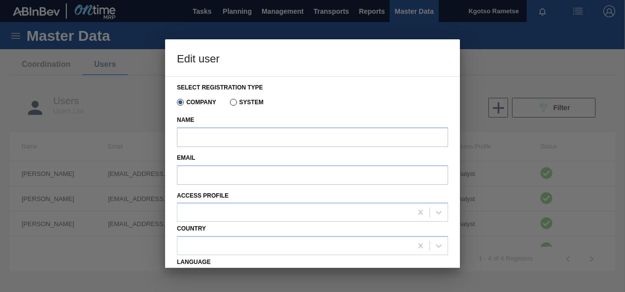
type input "[PERSON_NAME]"
type input "[EMAIL_ADDRESS][DOMAIN_NAME]"
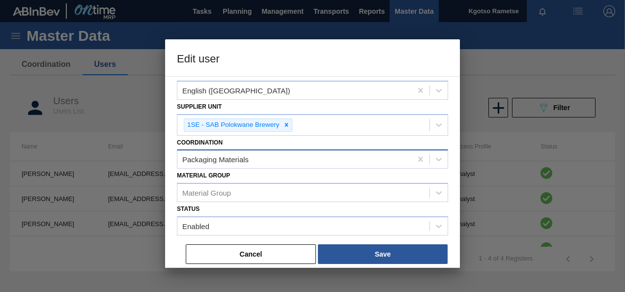
click at [261, 166] on div "Packaging Materials" at bounding box center [294, 159] width 234 height 14
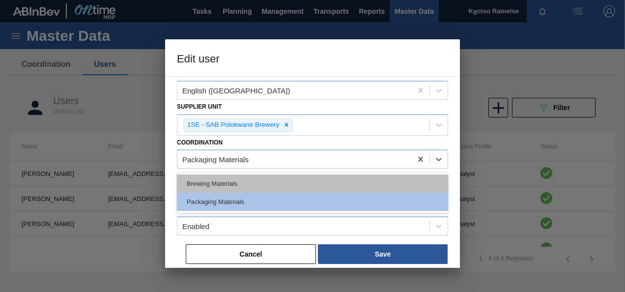
click at [260, 184] on div "Brewing Materials" at bounding box center [312, 183] width 271 height 18
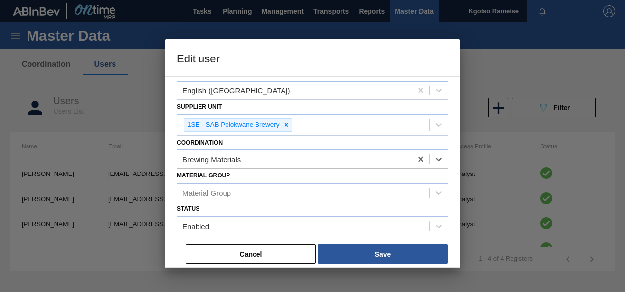
click at [332, 233] on div "Enabled" at bounding box center [312, 225] width 271 height 19
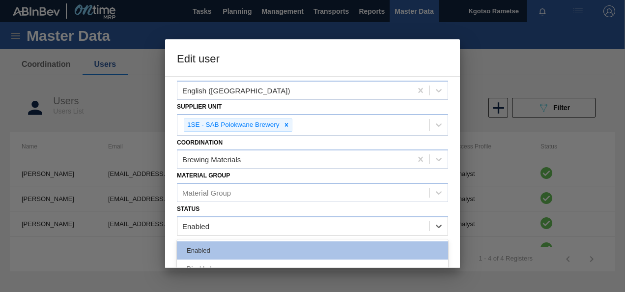
click at [170, 186] on div "Select registration type Company System Name Sibongile Mtombeni Email [EMAIL_AD…" at bounding box center [312, 172] width 295 height 192
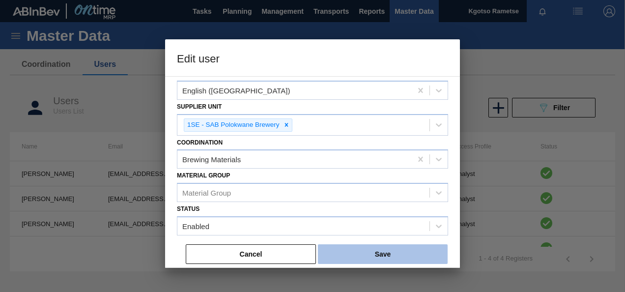
click at [371, 254] on button "Save" at bounding box center [383, 254] width 130 height 20
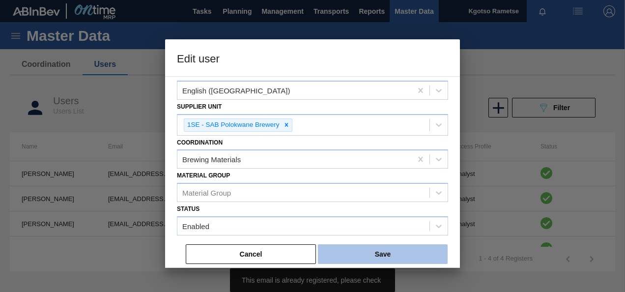
click at [371, 254] on button "Save" at bounding box center [383, 254] width 130 height 20
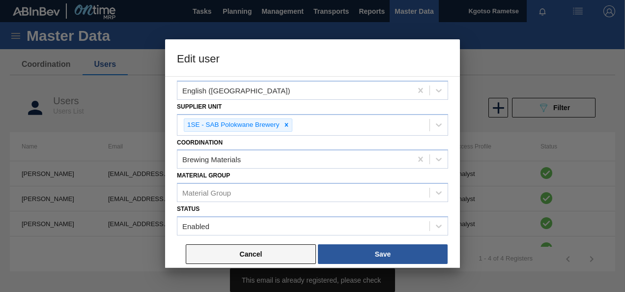
click at [269, 254] on button "Cancel" at bounding box center [251, 254] width 130 height 20
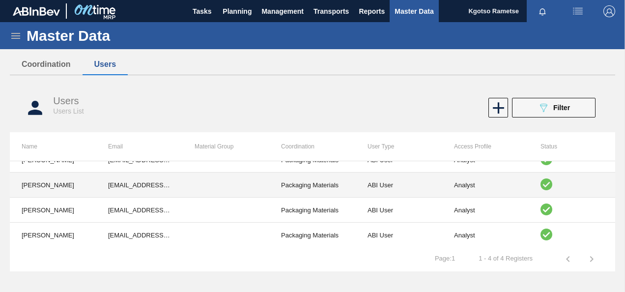
scroll to position [0, 0]
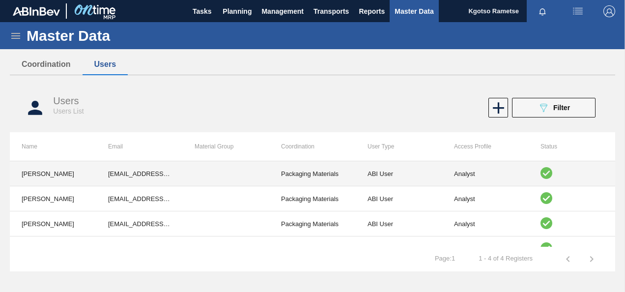
click at [308, 175] on td "Packaging Materials" at bounding box center [312, 173] width 86 height 25
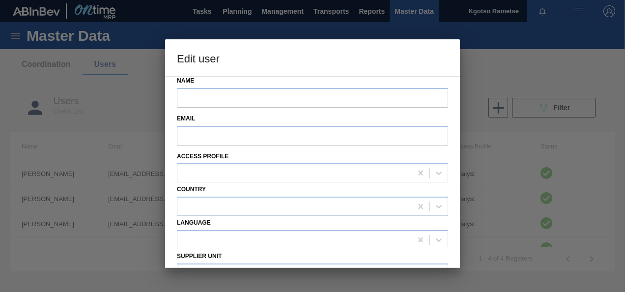
scroll to position [186, 0]
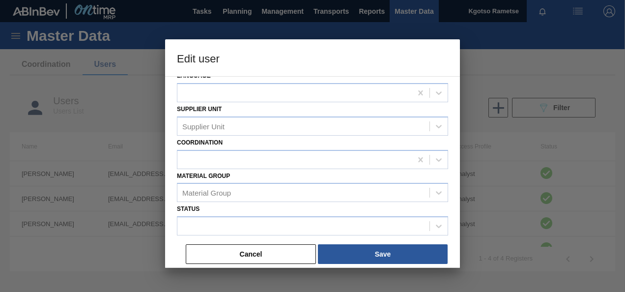
type input "[PERSON_NAME]"
type input "[EMAIL_ADDRESS][DOMAIN_NAME]"
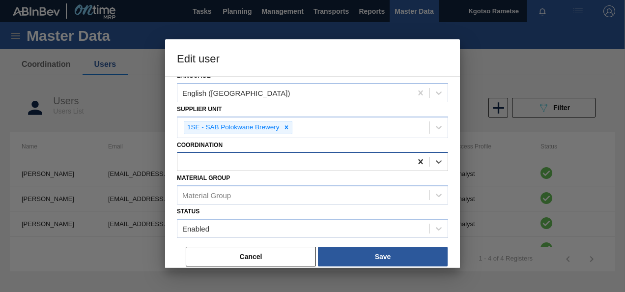
click at [419, 159] on icon at bounding box center [421, 162] width 10 height 10
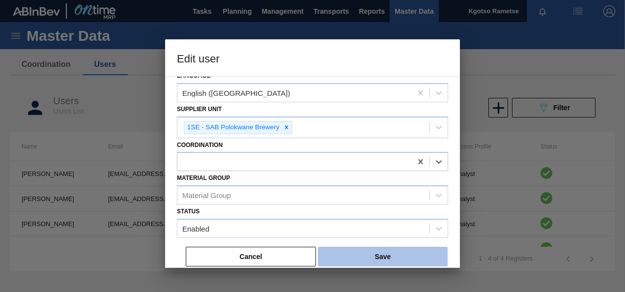
click at [384, 254] on button "Save" at bounding box center [383, 257] width 130 height 20
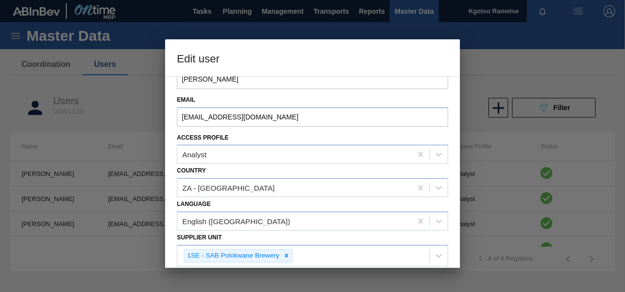
scroll to position [189, 0]
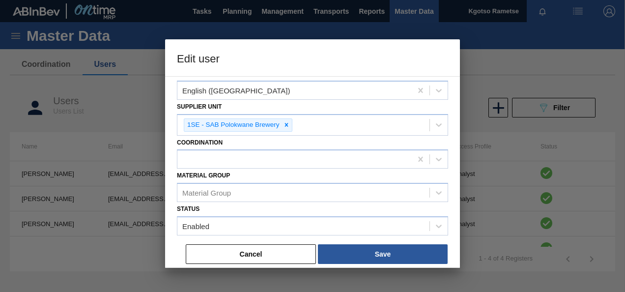
click at [256, 255] on button "Cancel" at bounding box center [251, 254] width 130 height 20
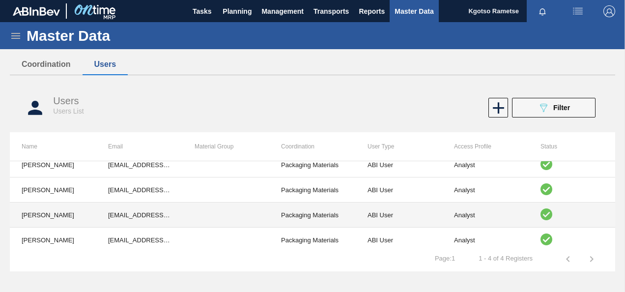
scroll to position [14, 0]
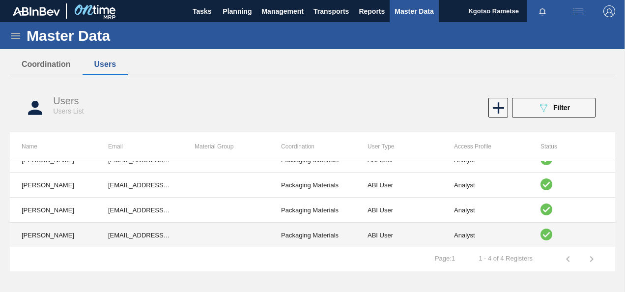
click at [453, 232] on td "Analyst" at bounding box center [485, 235] width 86 height 25
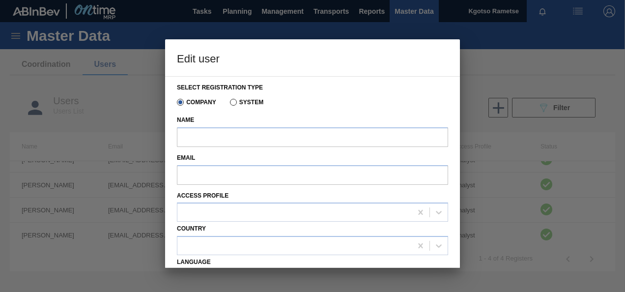
type input "[PERSON_NAME]"
type input "[EMAIL_ADDRESS][DOMAIN_NAME]"
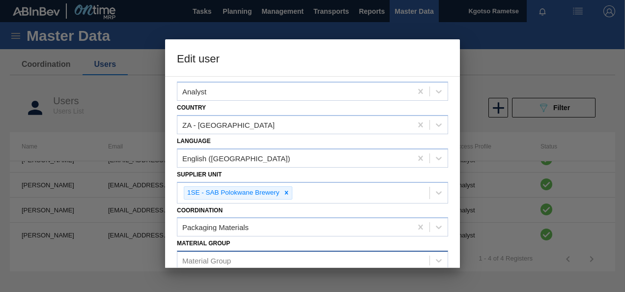
scroll to position [189, 0]
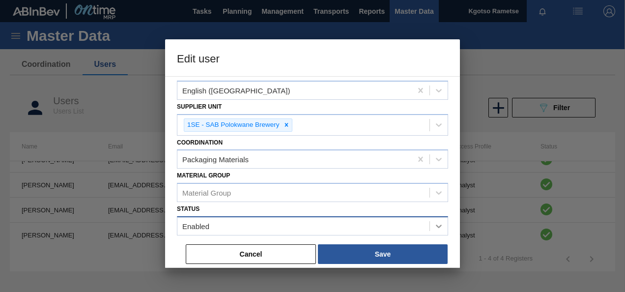
click at [434, 227] on icon at bounding box center [439, 226] width 10 height 10
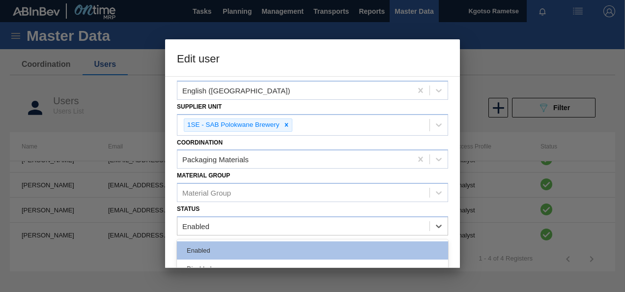
click at [272, 260] on div "Disabled" at bounding box center [312, 268] width 271 height 18
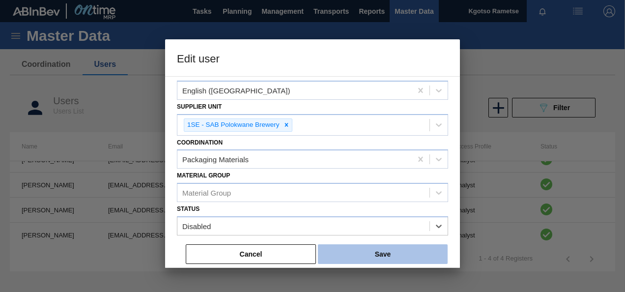
click at [347, 248] on button "Save" at bounding box center [383, 254] width 130 height 20
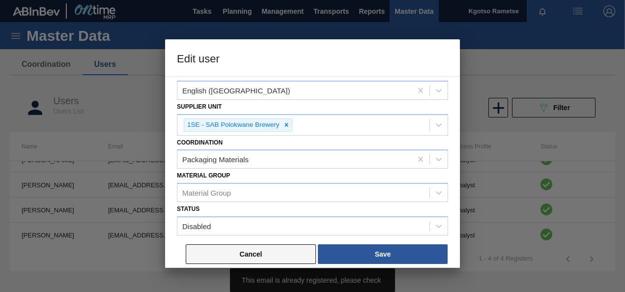
click at [238, 251] on button "Cancel" at bounding box center [251, 254] width 130 height 20
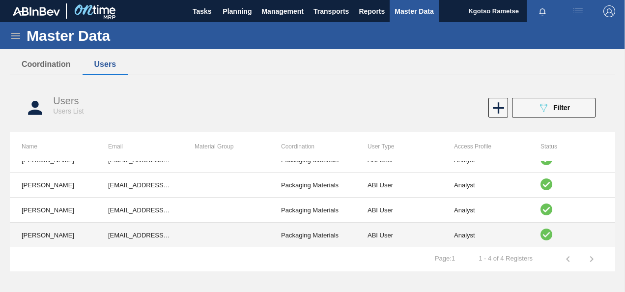
scroll to position [0, 0]
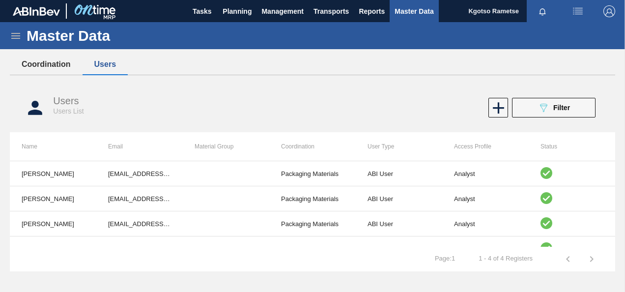
click at [44, 59] on button "Coordination" at bounding box center [46, 64] width 73 height 21
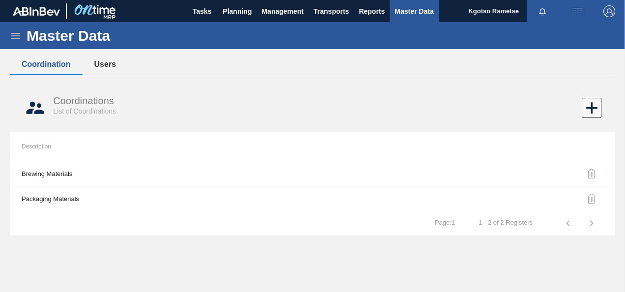
click at [108, 57] on button "Users" at bounding box center [105, 64] width 45 height 21
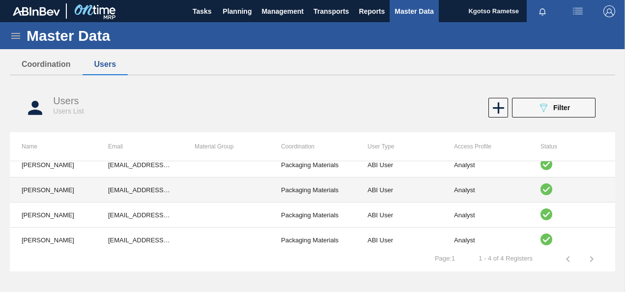
scroll to position [14, 0]
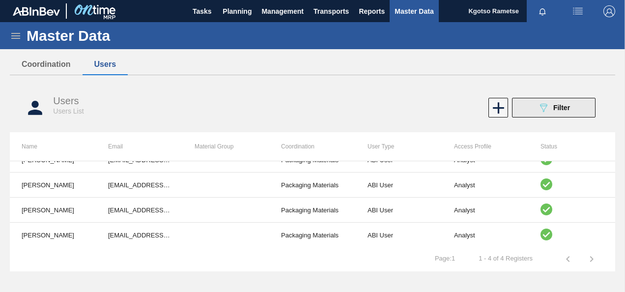
click at [522, 112] on button "089F7B8B-B2A5-4AFE-B5C0-19BA573D28AC Filter" at bounding box center [554, 108] width 84 height 20
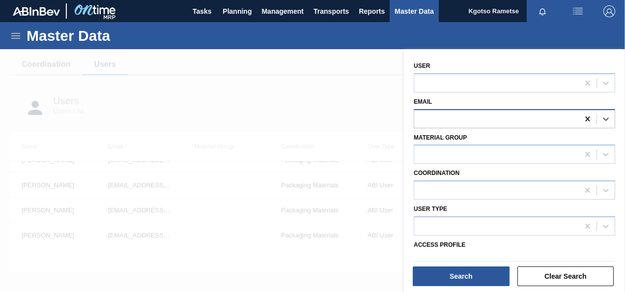
click at [587, 121] on icon at bounding box center [588, 119] width 10 height 10
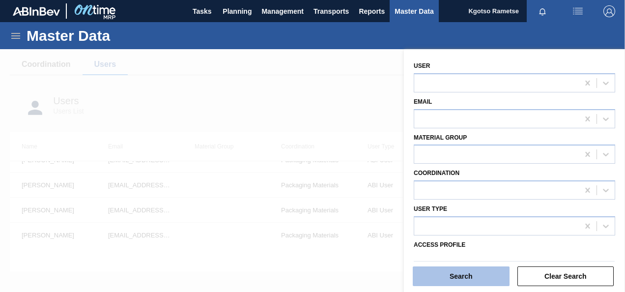
click at [476, 275] on button "Search" at bounding box center [461, 276] width 97 height 20
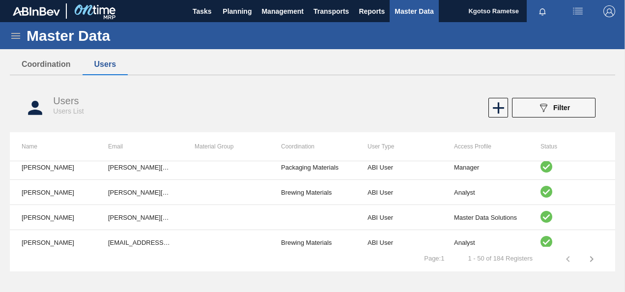
scroll to position [0, 0]
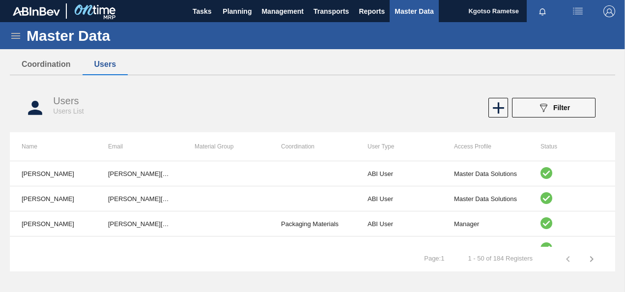
click at [232, 91] on div "Users Users List 089F7B8B-B2A5-4AFE-B5C0-19BA573D28AC Filter" at bounding box center [312, 107] width 605 height 37
